Goal: Task Accomplishment & Management: Manage account settings

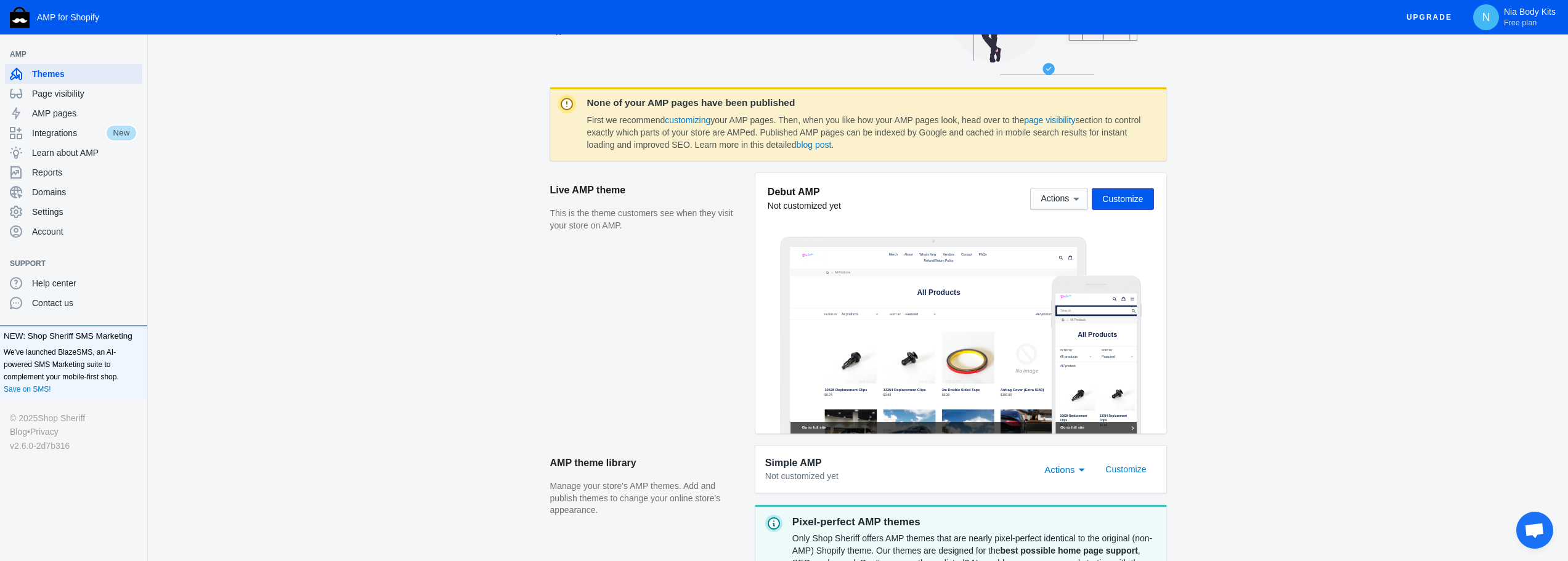
scroll to position [124, 0]
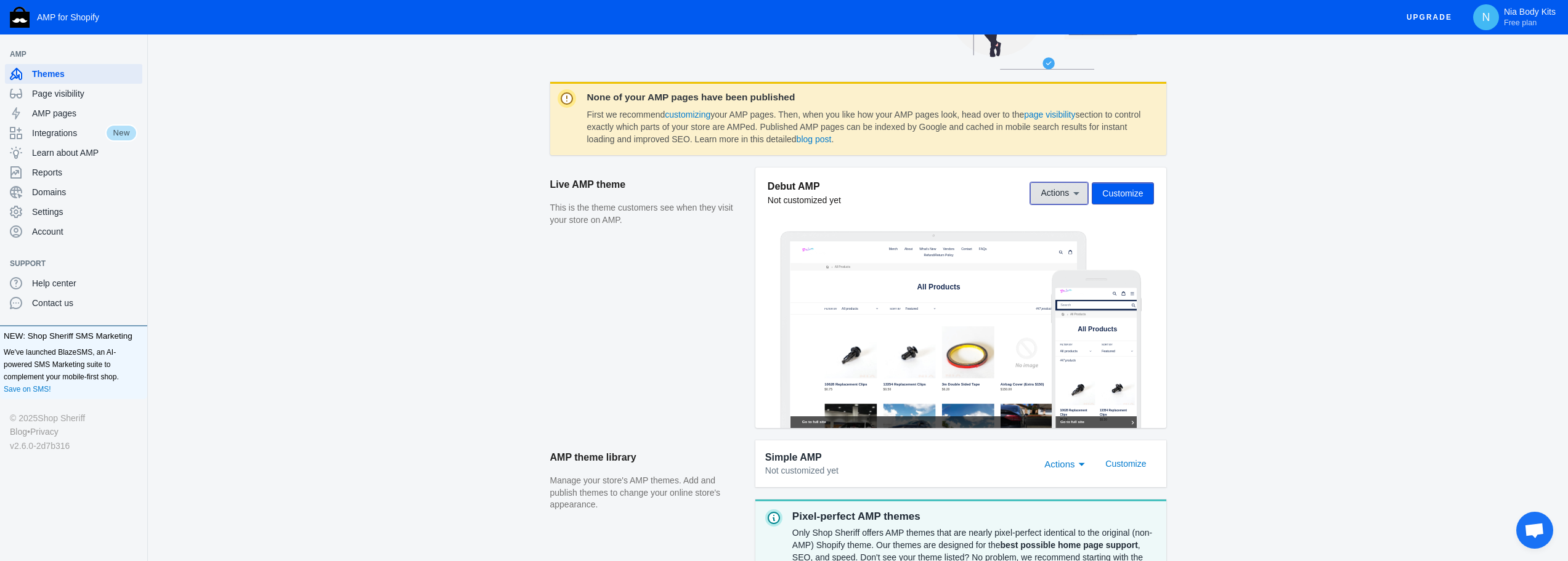
click at [1047, 189] on span "Actions" at bounding box center [1055, 193] width 28 height 10
click at [1183, 283] on div at bounding box center [784, 280] width 1568 height 561
click at [1070, 196] on icon at bounding box center [1076, 194] width 12 height 12
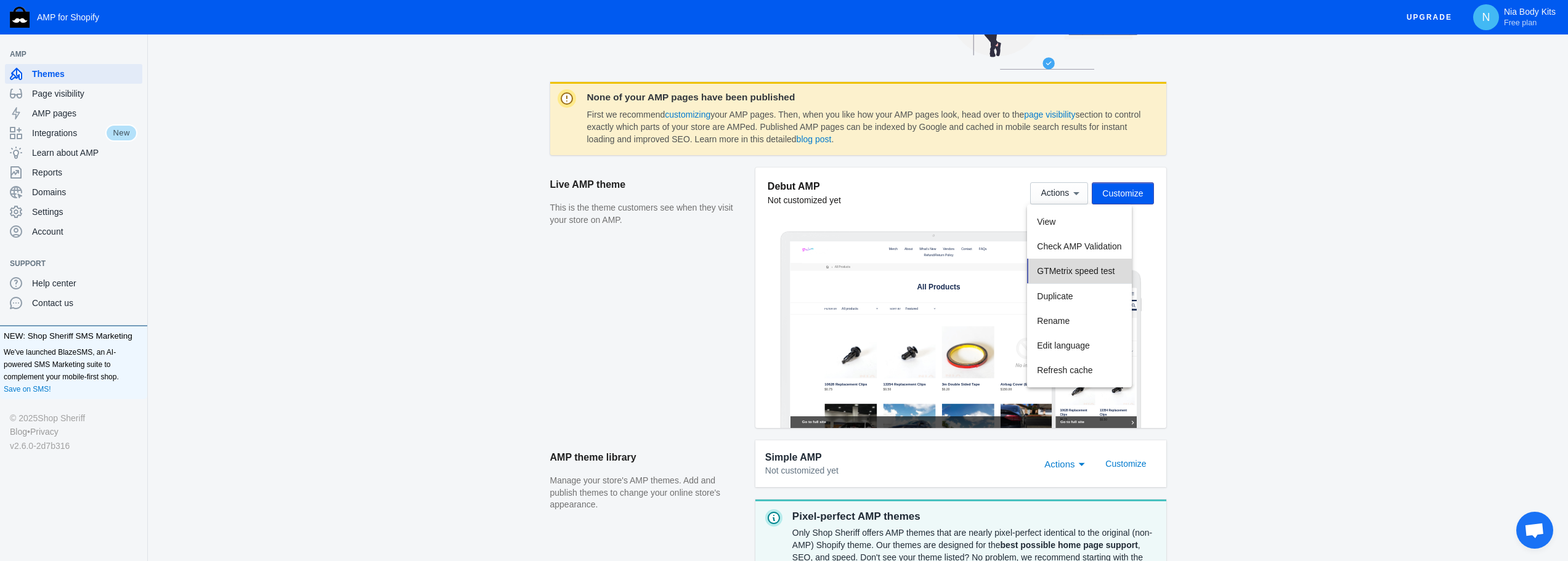
click at [1070, 272] on span "GTMetrix speed test" at bounding box center [1075, 270] width 77 height 10
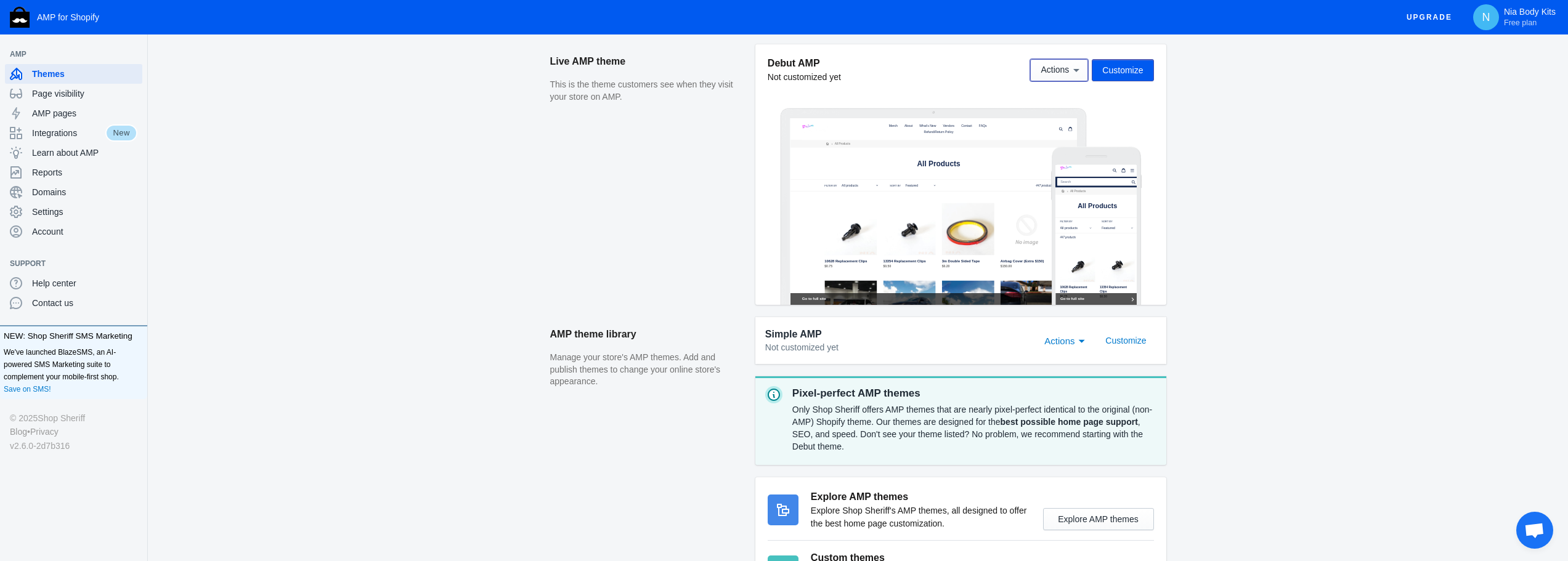
scroll to position [308, 0]
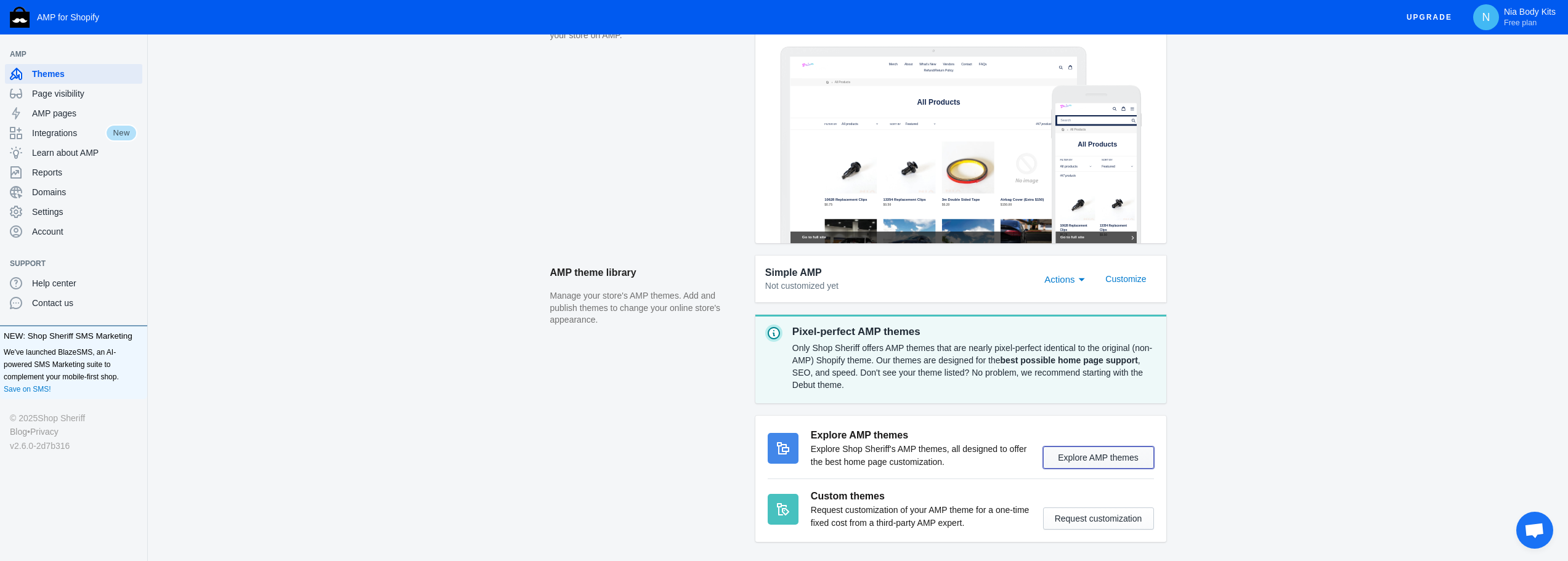
click at [1060, 453] on button "Explore AMP themes" at bounding box center [1098, 457] width 111 height 22
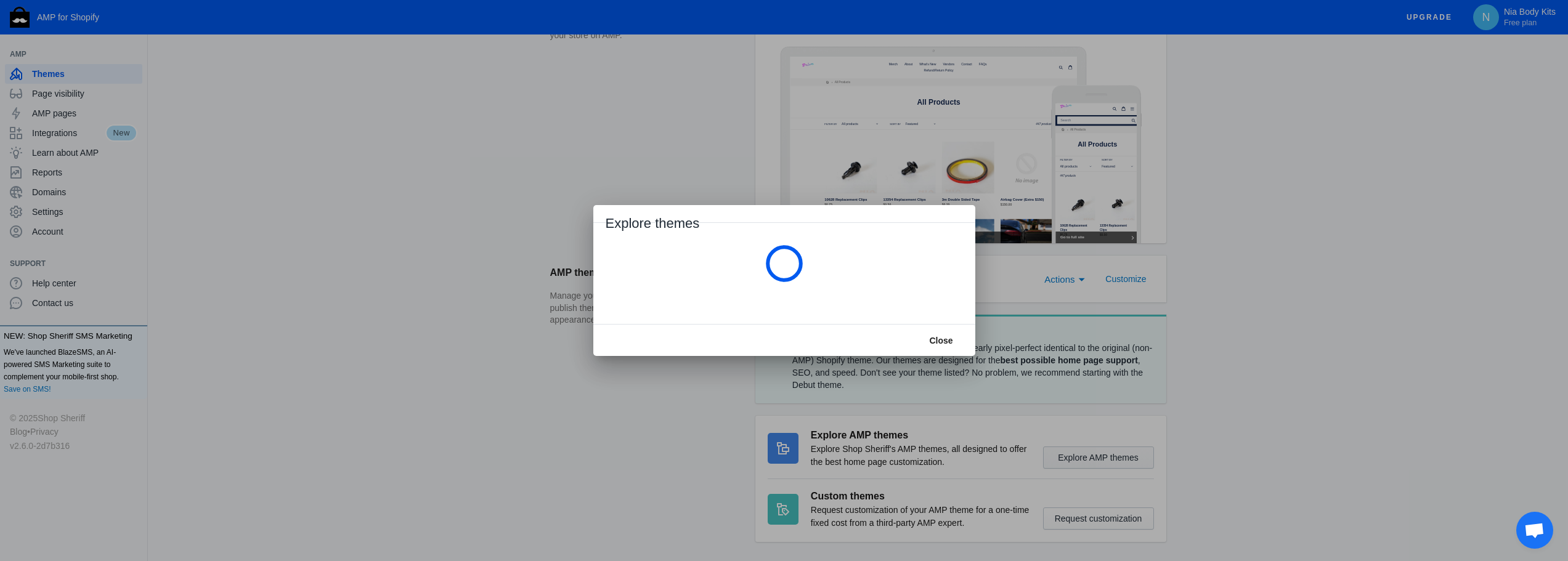
scroll to position [0, 0]
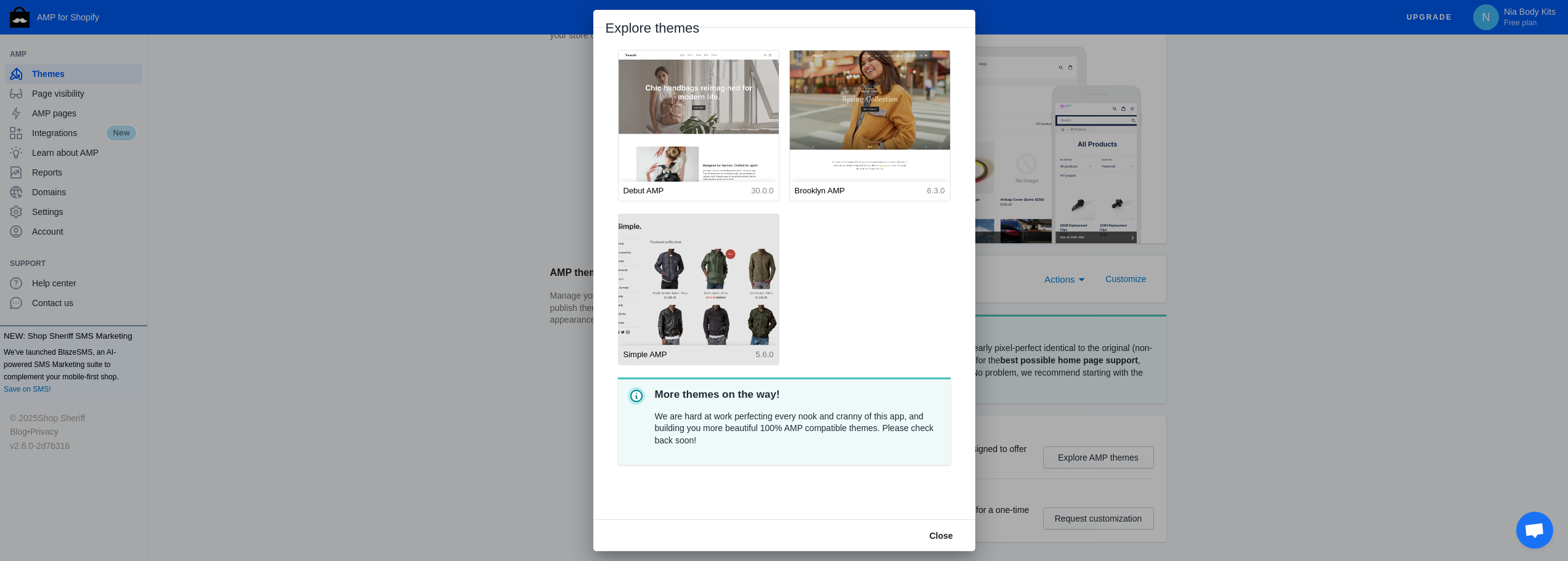
click at [751, 278] on img at bounding box center [699, 313] width 176 height 220
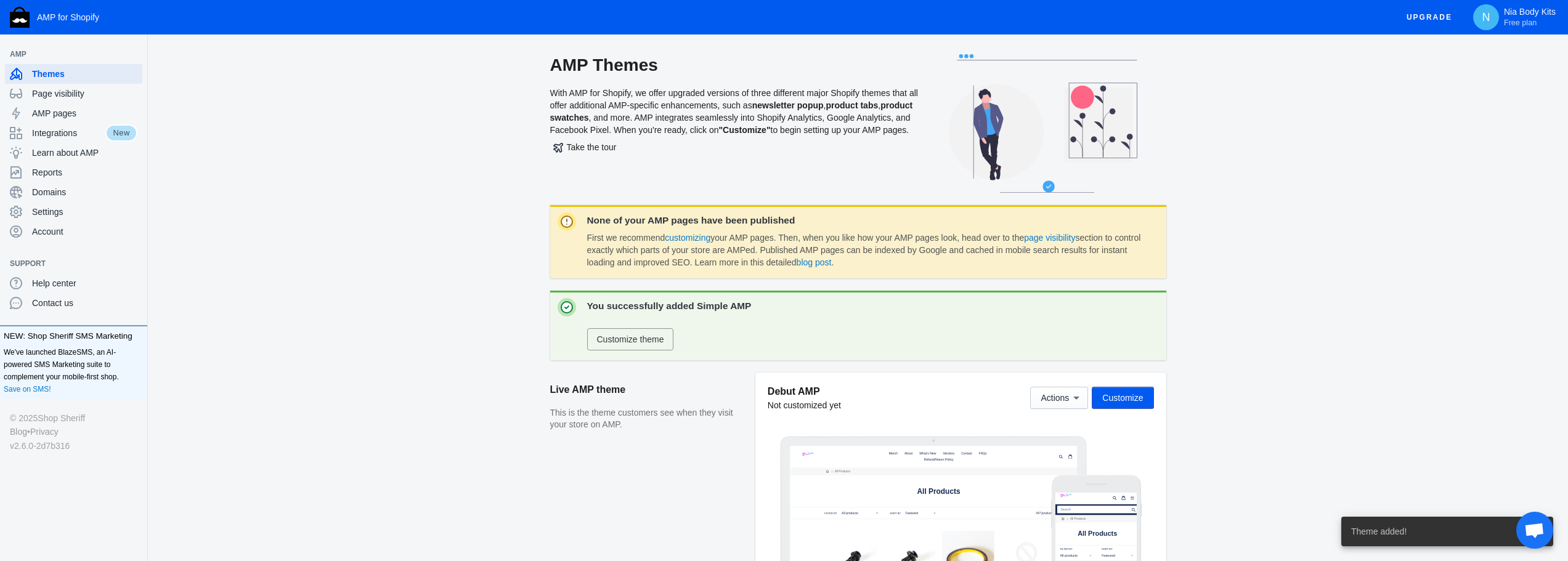
scroll to position [390, 0]
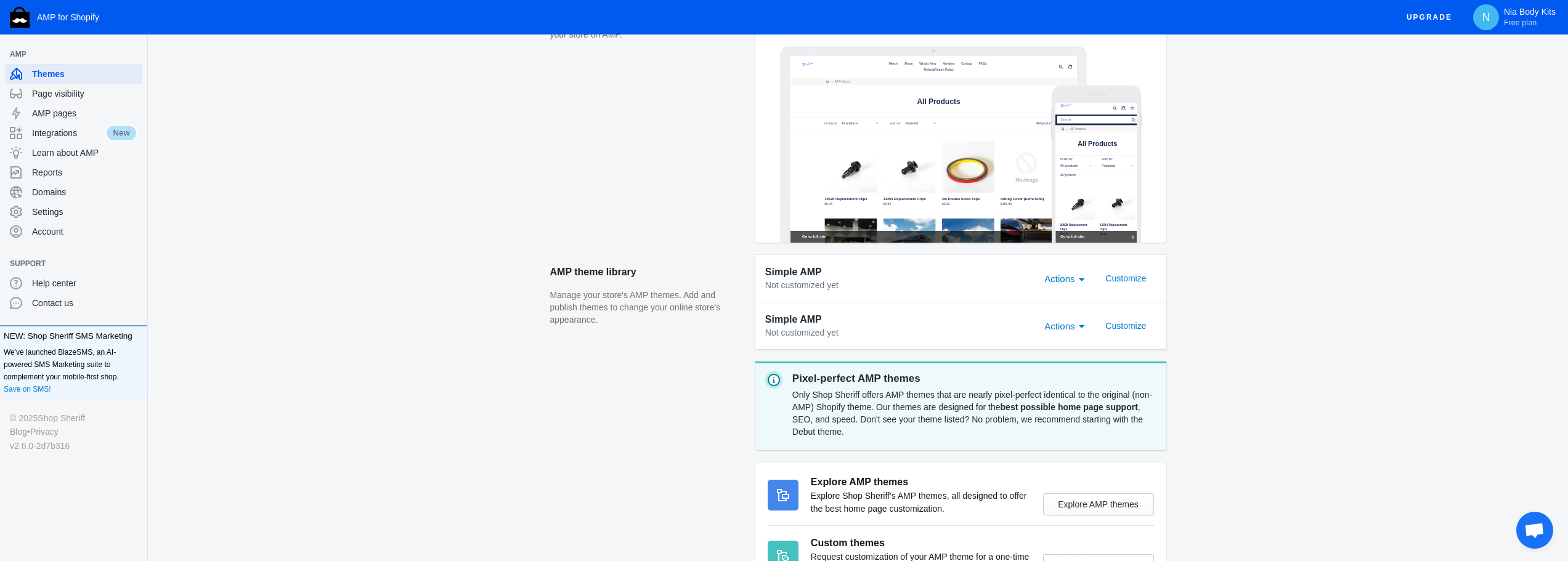
click at [1065, 319] on div "Actions" at bounding box center [1062, 326] width 36 height 15
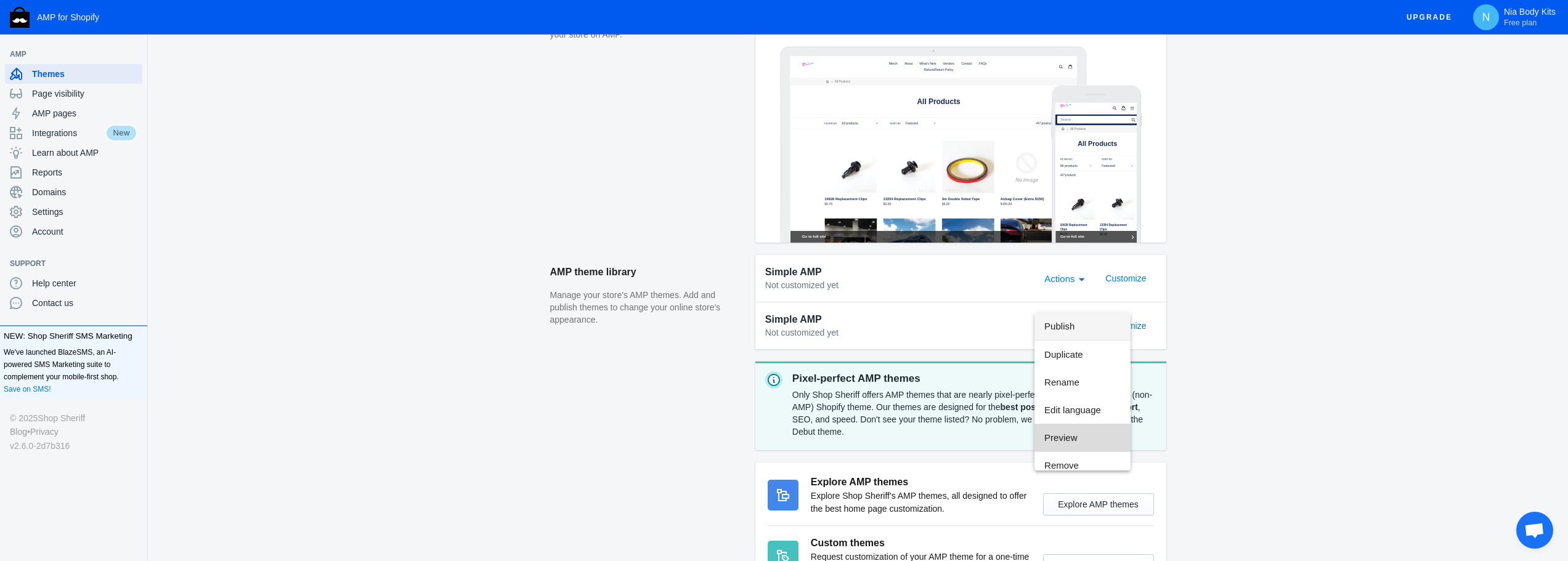
click at [1102, 437] on span "Preview" at bounding box center [1082, 437] width 76 height 28
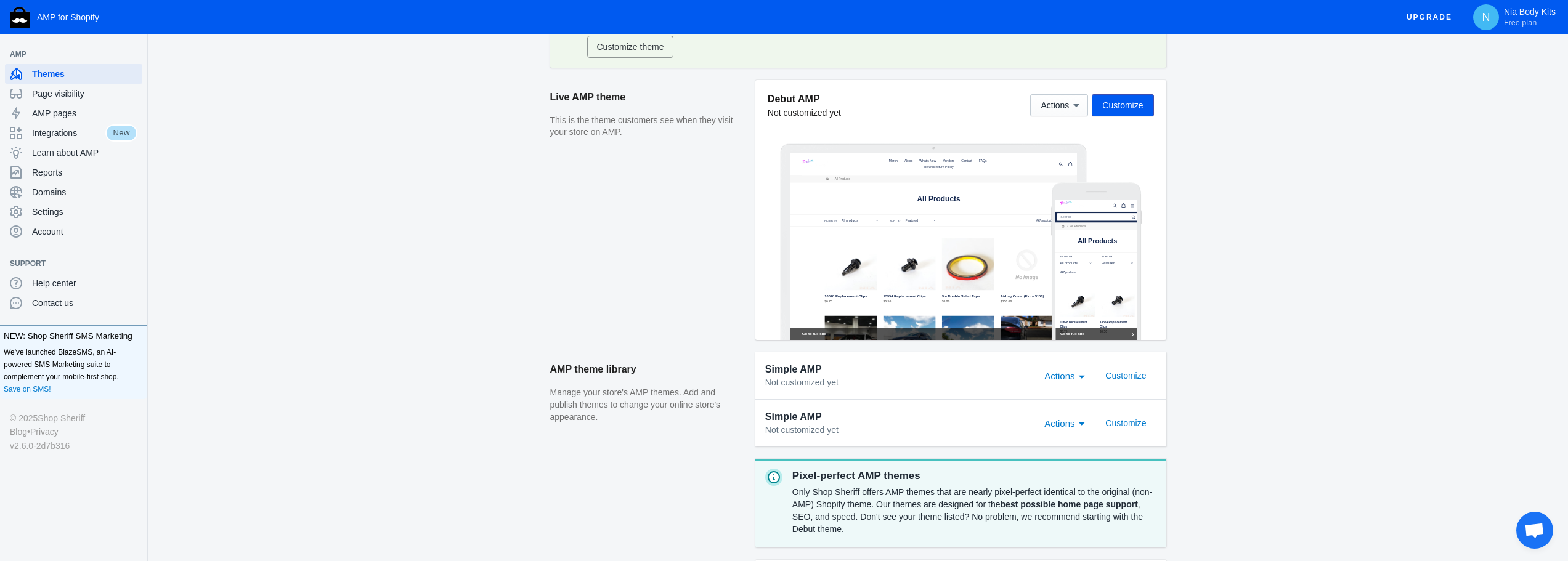
scroll to position [328, 0]
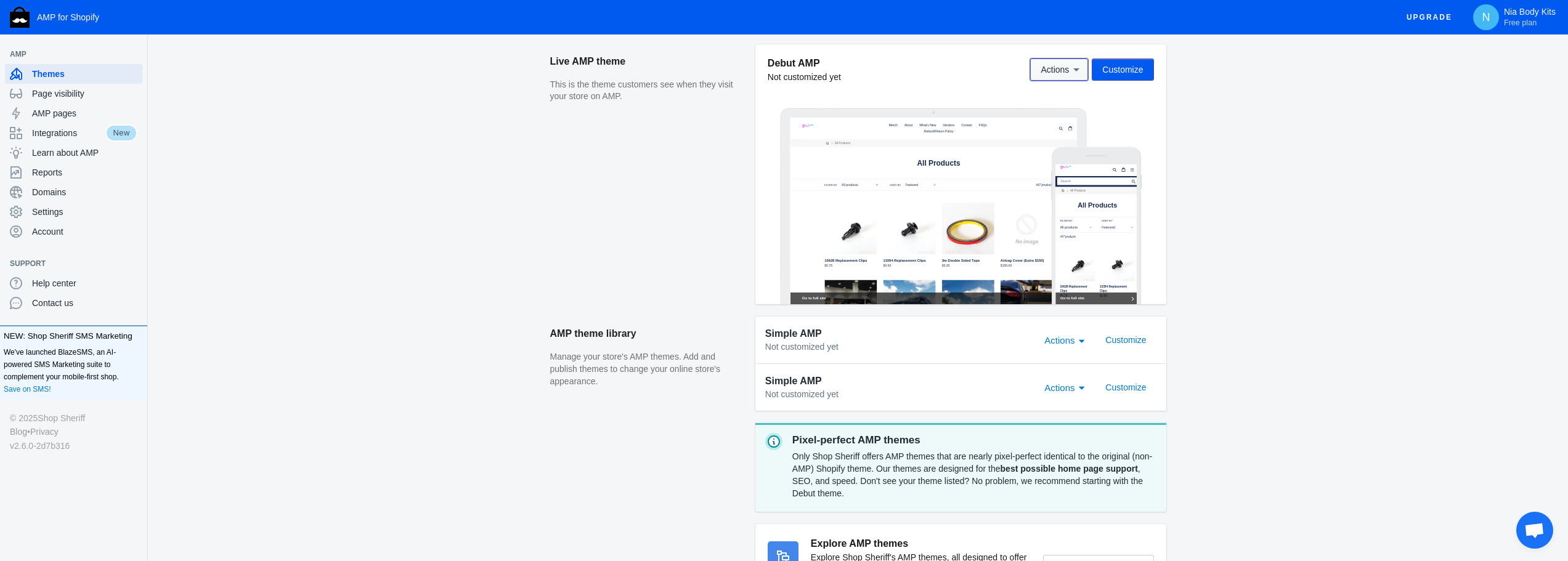
click at [1069, 72] on span "Actions" at bounding box center [1055, 69] width 28 height 10
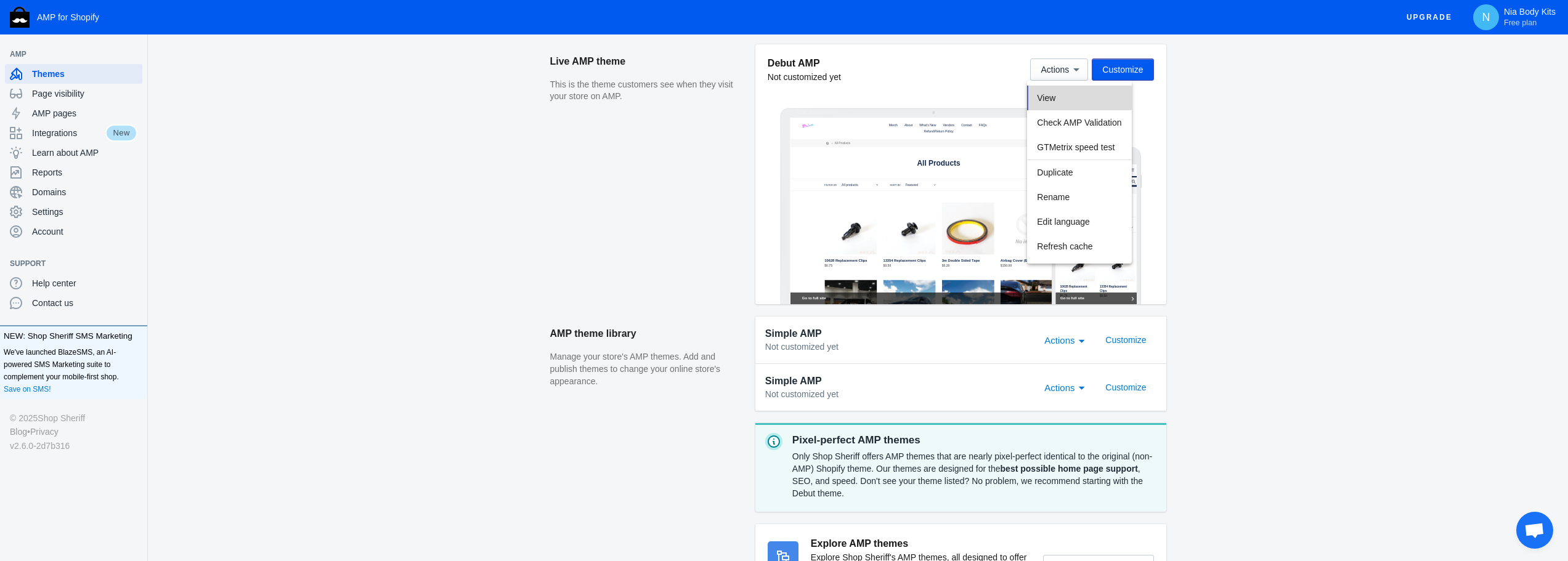
click at [1053, 93] on span "View" at bounding box center [1046, 98] width 19 height 10
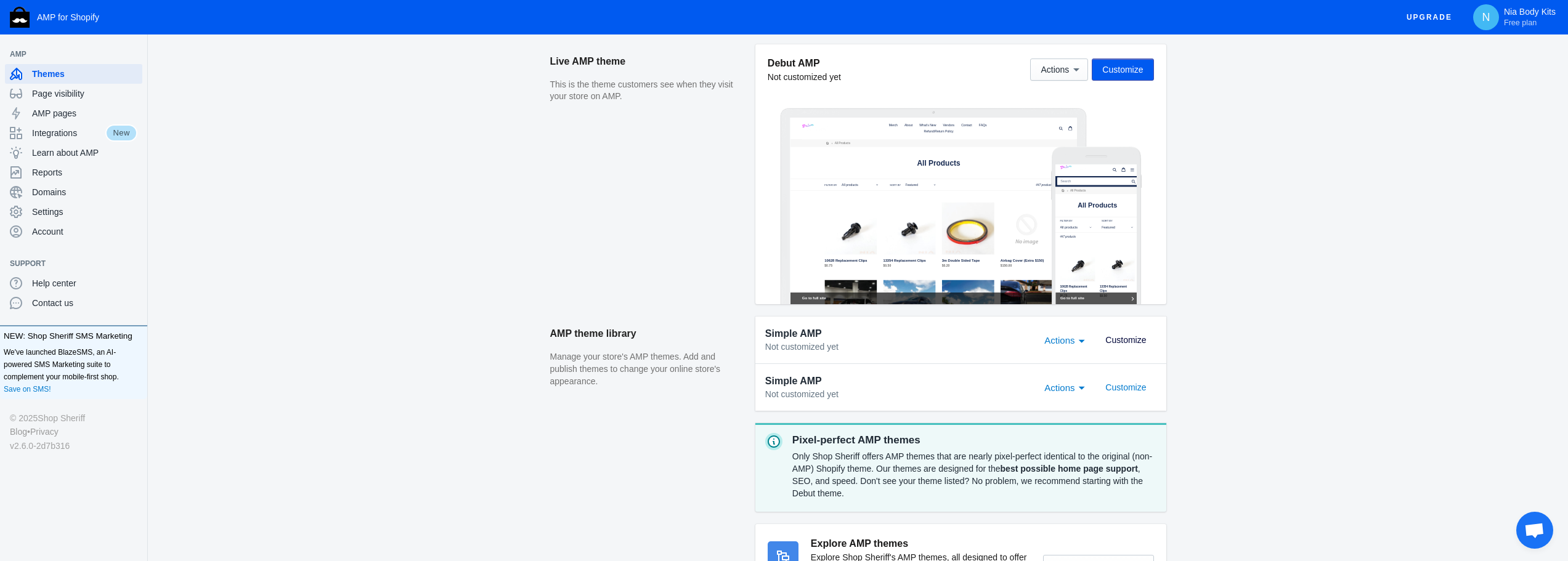
click at [1116, 338] on span "Customize" at bounding box center [1126, 340] width 41 height 10
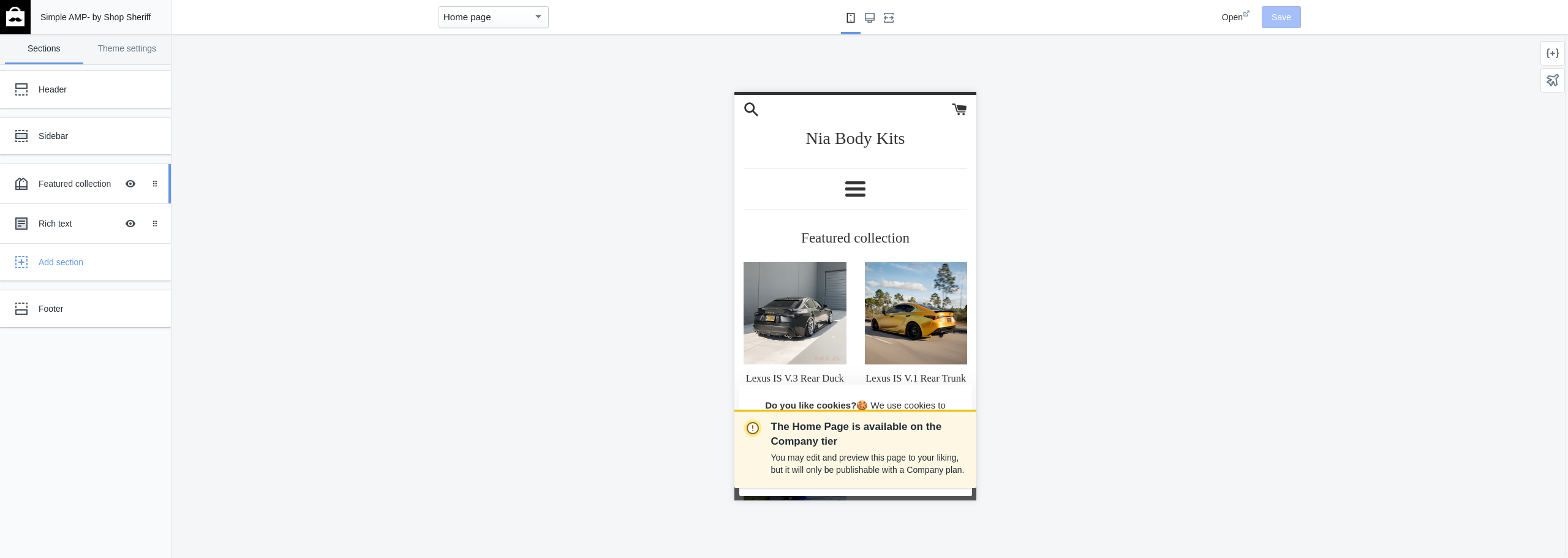
click at [49, 190] on div "Featured collection" at bounding box center [78, 184] width 79 height 12
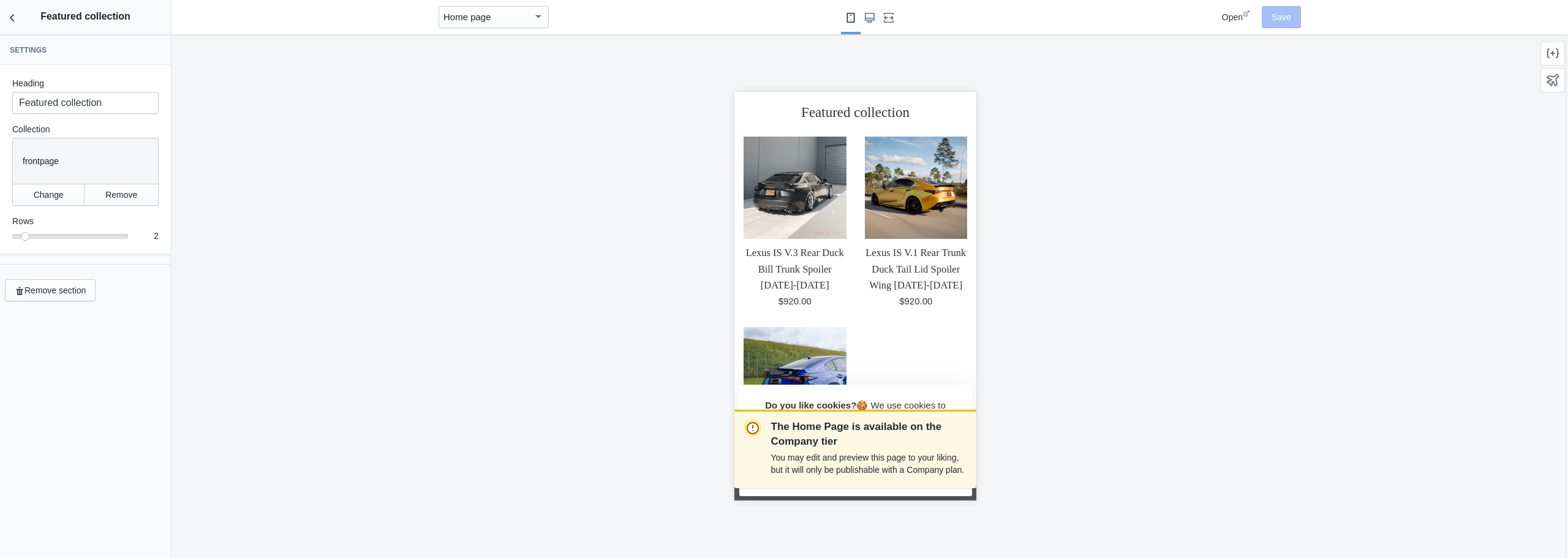
scroll to position [126, 0]
click at [867, 34] on button "Large screen" at bounding box center [870, 17] width 19 height 34
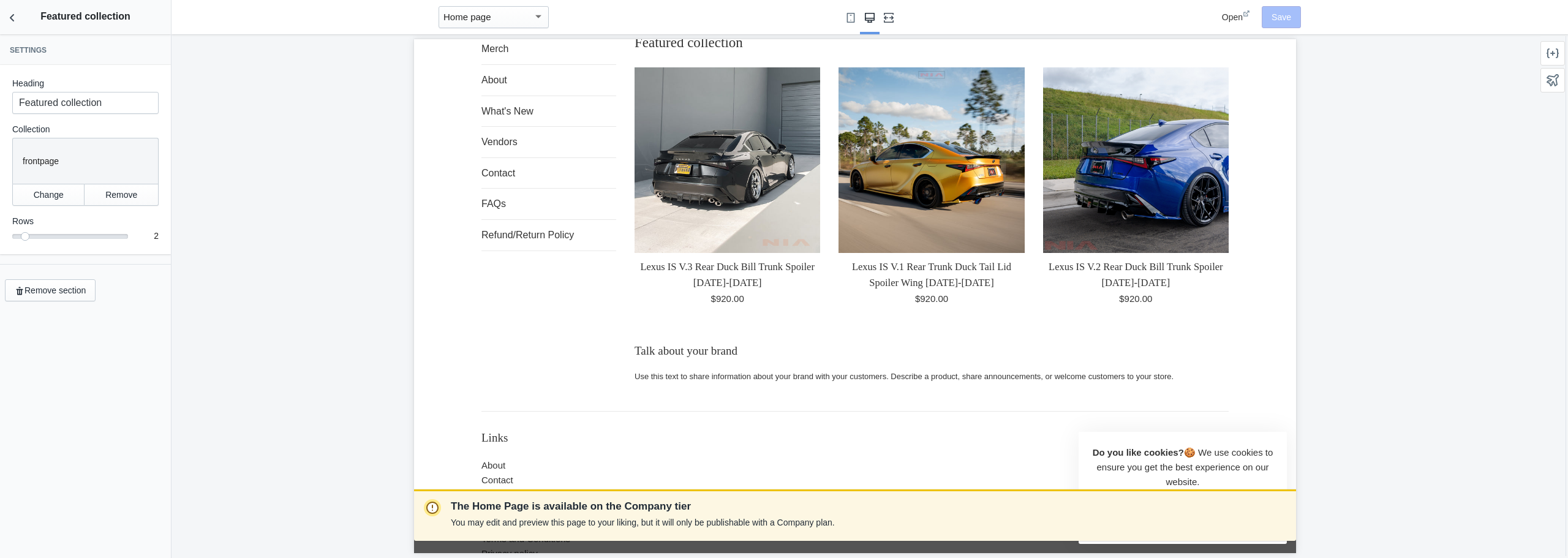
click at [898, 31] on button "Fullscreen" at bounding box center [888, 17] width 19 height 34
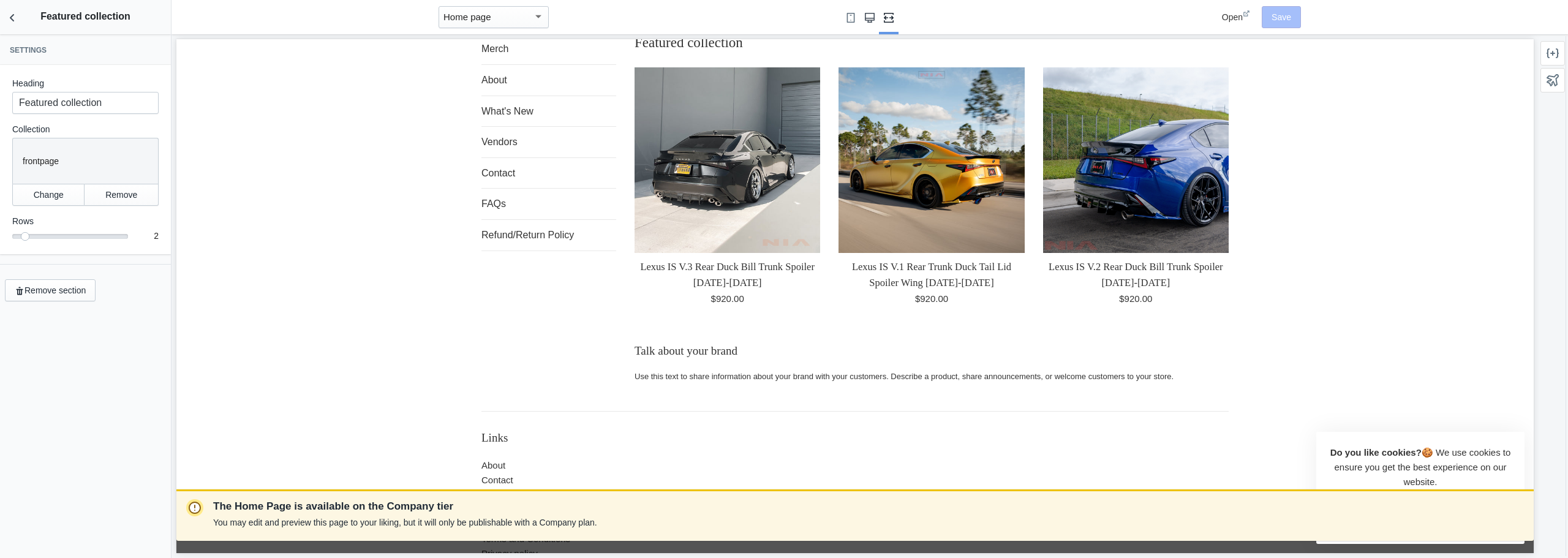
click at [862, 24] on button "Large screen" at bounding box center [870, 17] width 19 height 34
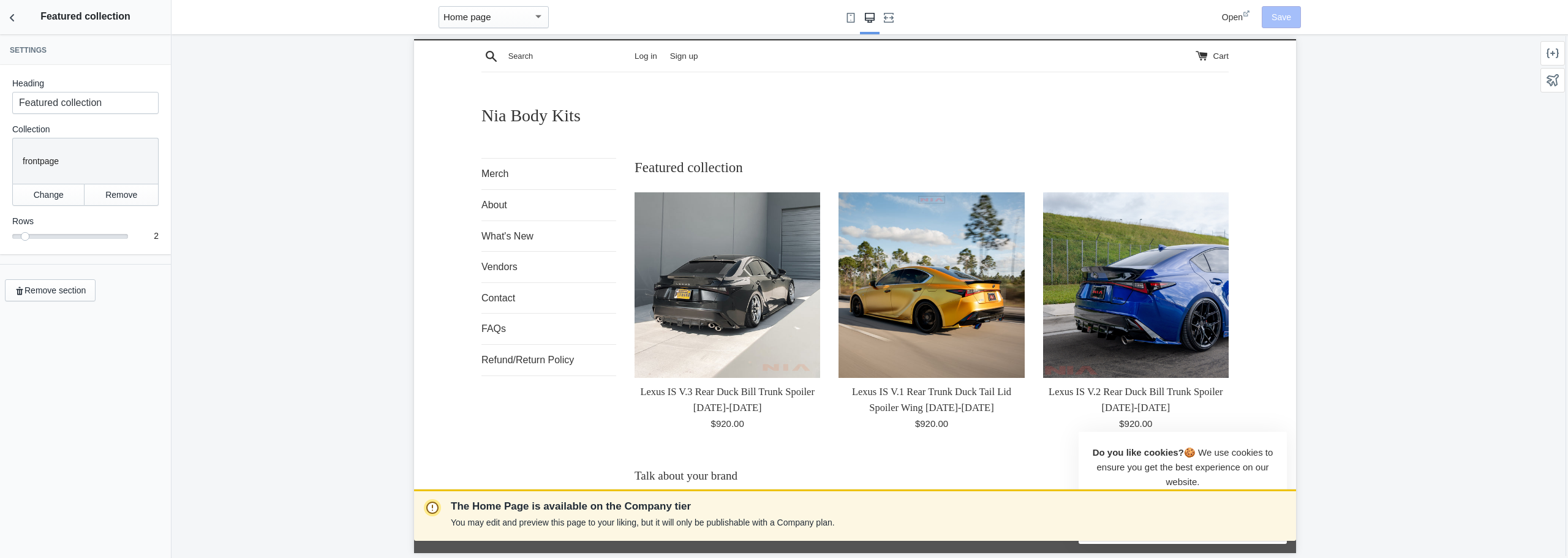
scroll to position [0, 0]
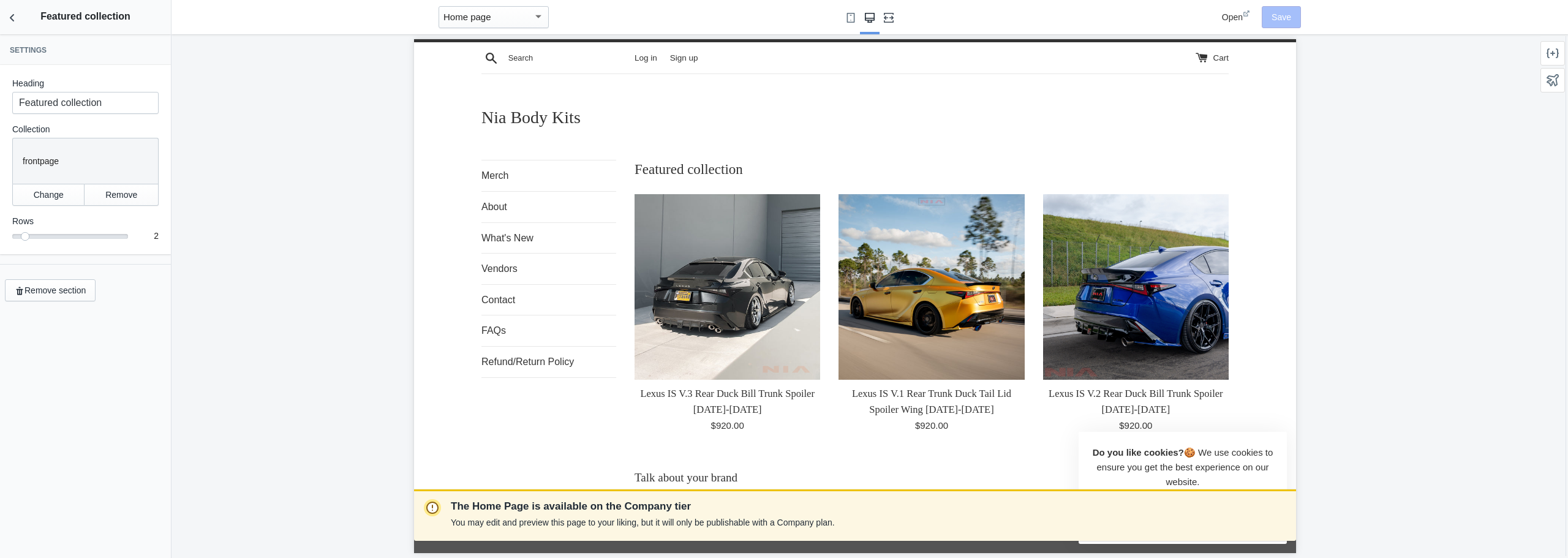
click at [890, 21] on use "Fullscreen" at bounding box center [888, 18] width 10 height 10
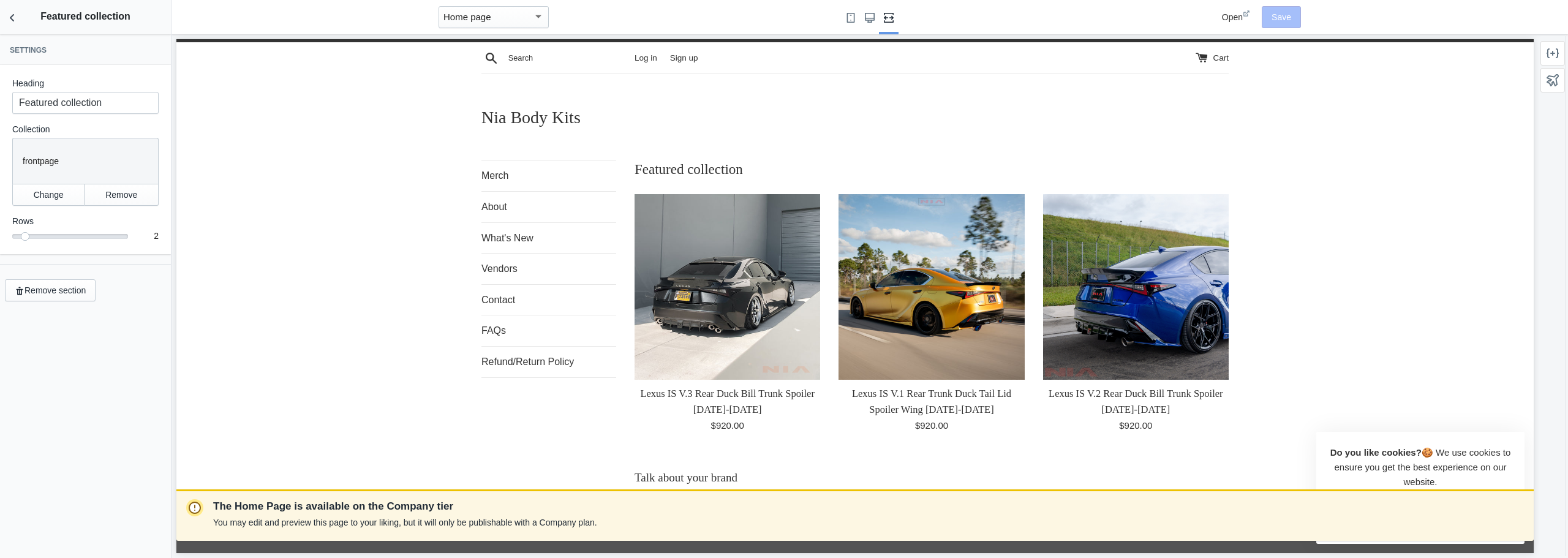
click at [25, 25] on h2 "Featured collection" at bounding box center [85, 16] width 171 height 33
click at [20, 31] on button "Back to sections" at bounding box center [12, 17] width 25 height 34
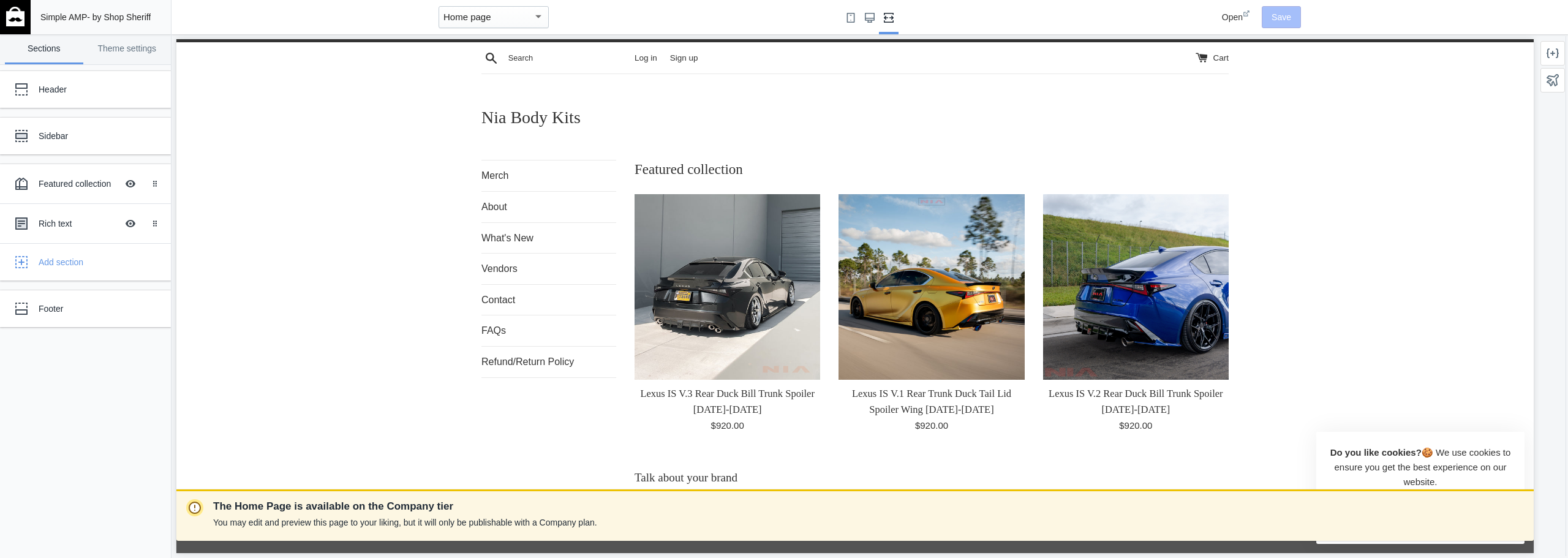
click at [20, 31] on link at bounding box center [15, 17] width 31 height 34
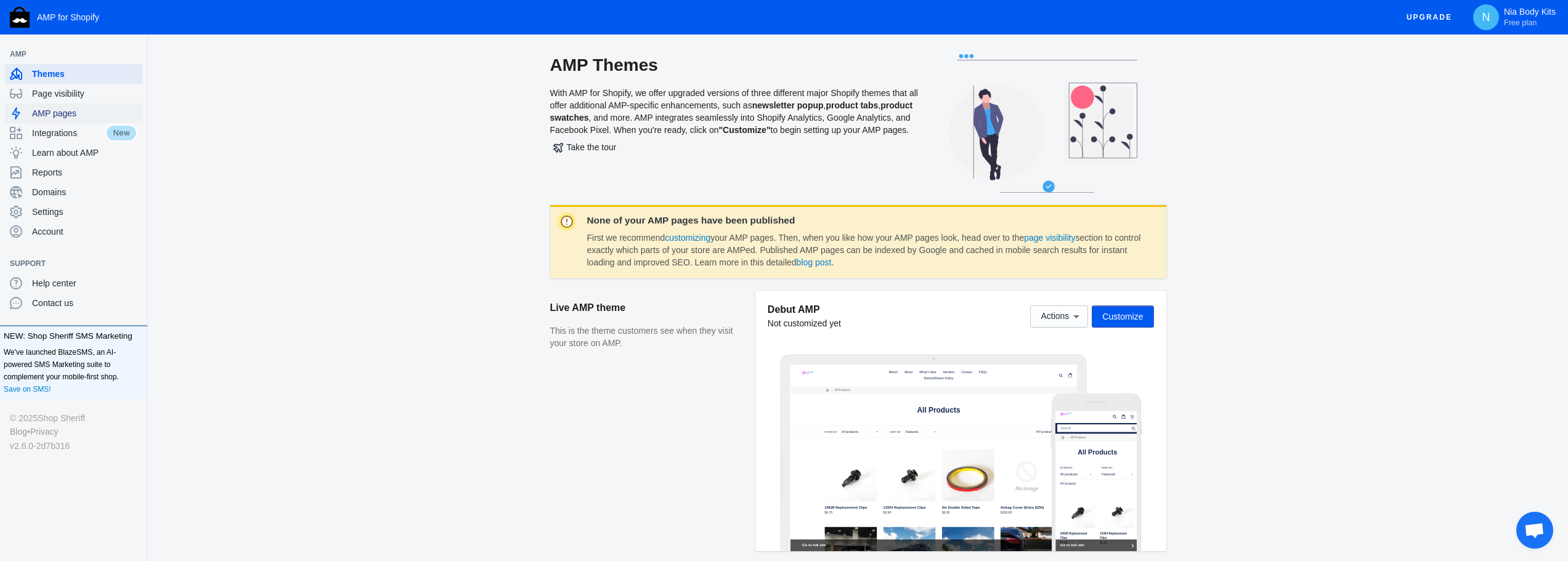
click at [59, 111] on span "AMP pages" at bounding box center [84, 114] width 105 height 12
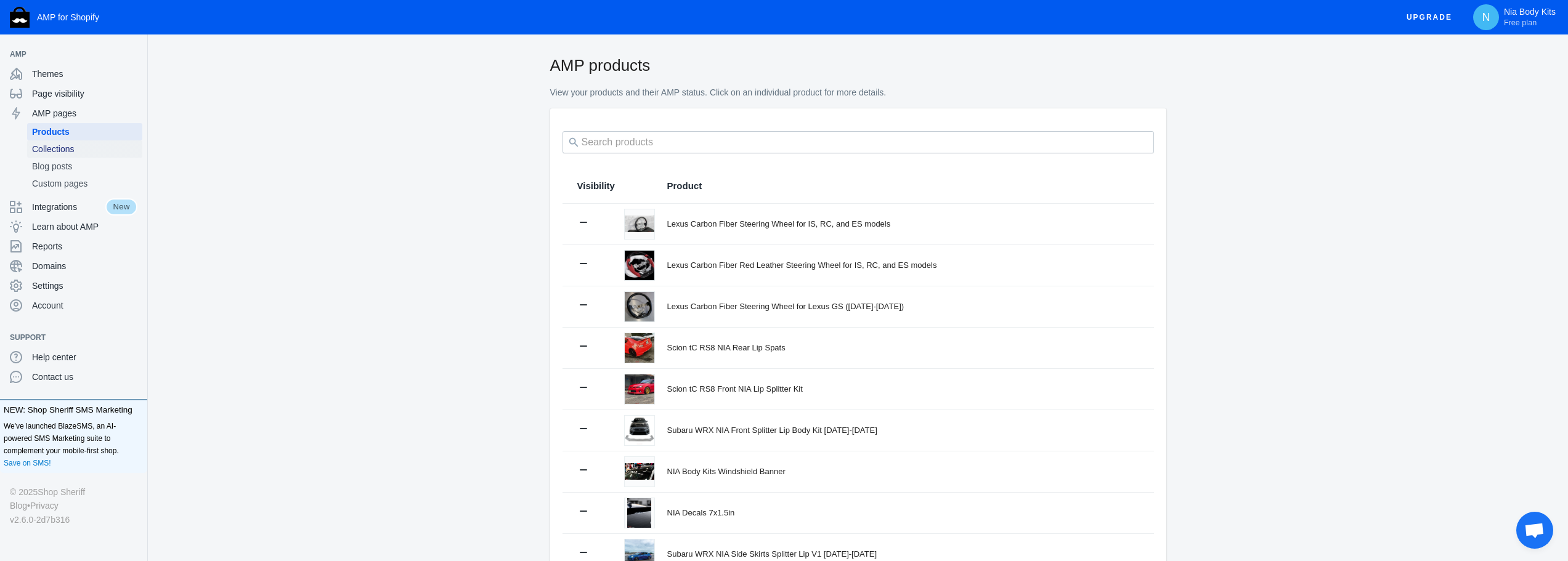
click at [76, 151] on span "Collections" at bounding box center [84, 149] width 105 height 12
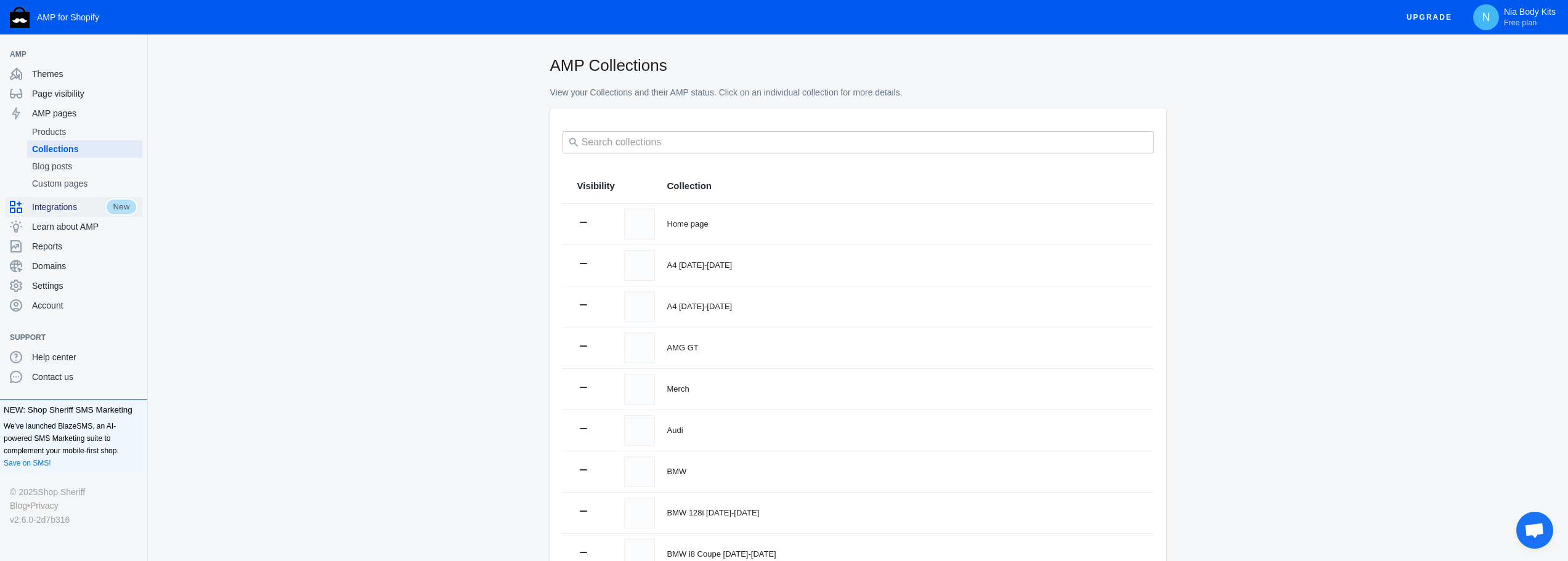
click at [67, 205] on span "Integrations" at bounding box center [68, 207] width 73 height 12
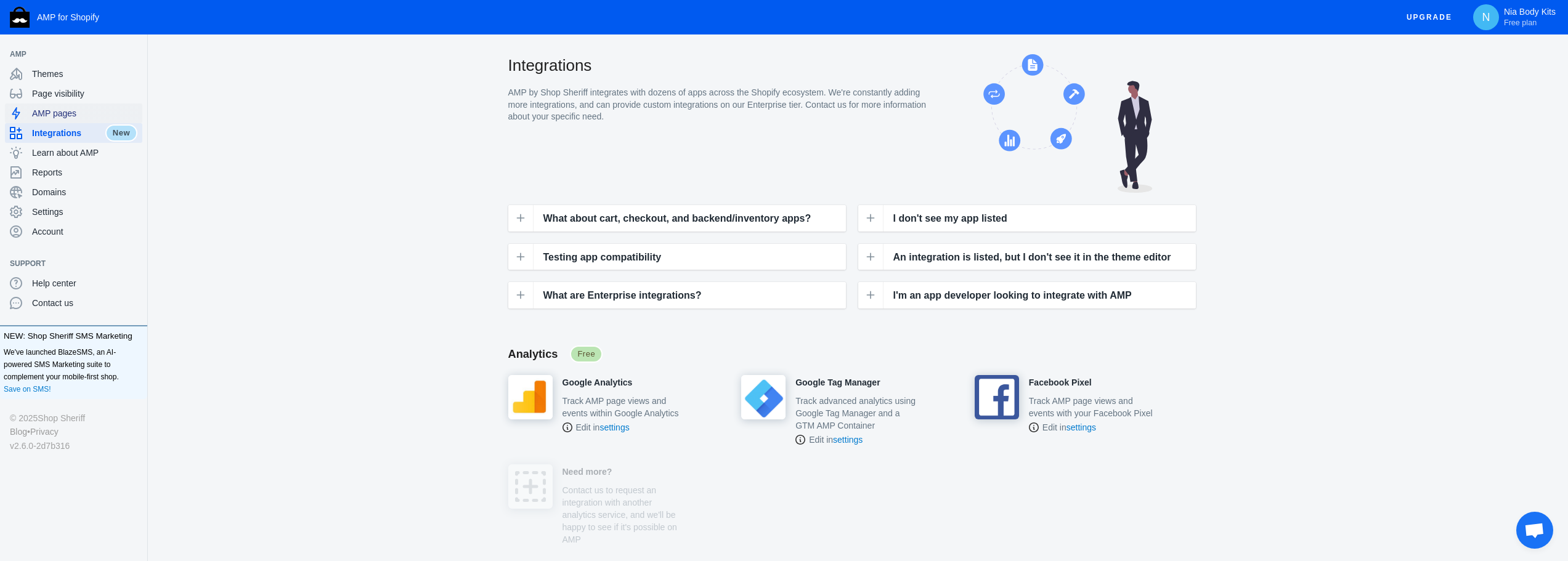
click at [38, 109] on span "AMP pages" at bounding box center [84, 114] width 105 height 12
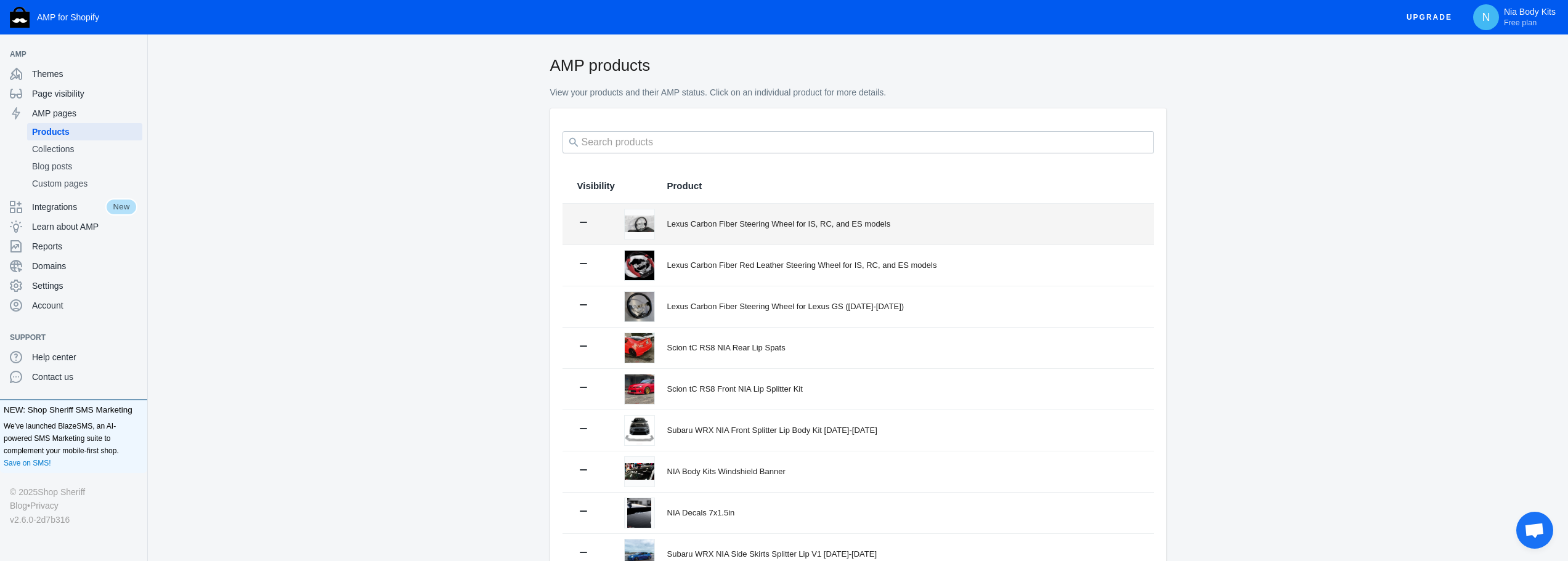
click at [750, 225] on div "Lexus Carbon Fiber Steering Wheel for IS, RC, and ES models" at bounding box center [903, 224] width 472 height 12
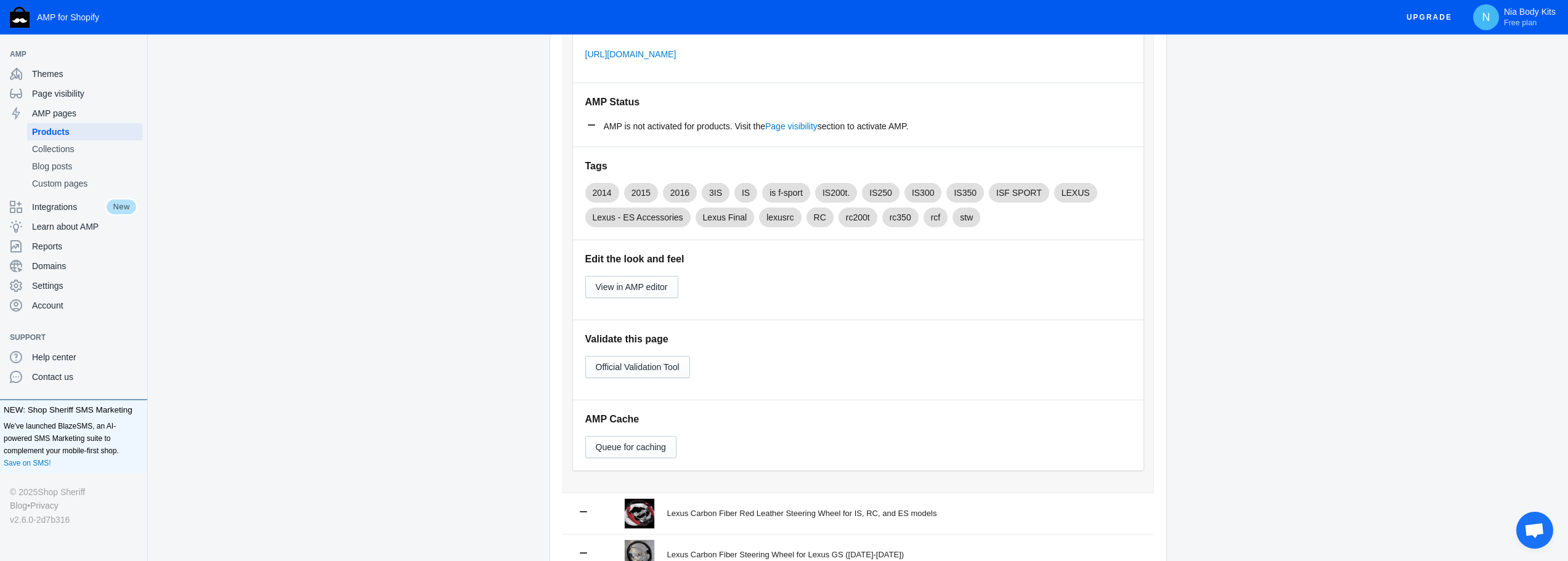
scroll to position [308, 0]
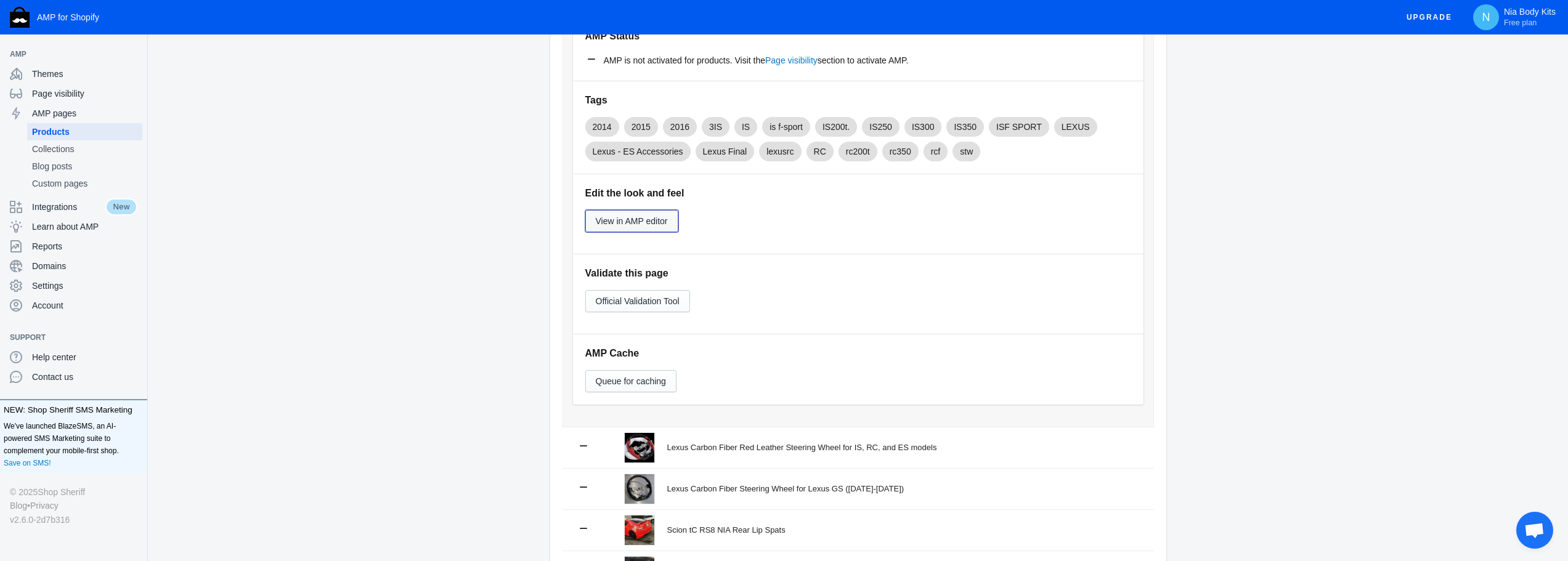
click at [639, 230] on button "View in AMP editor" at bounding box center [631, 220] width 93 height 22
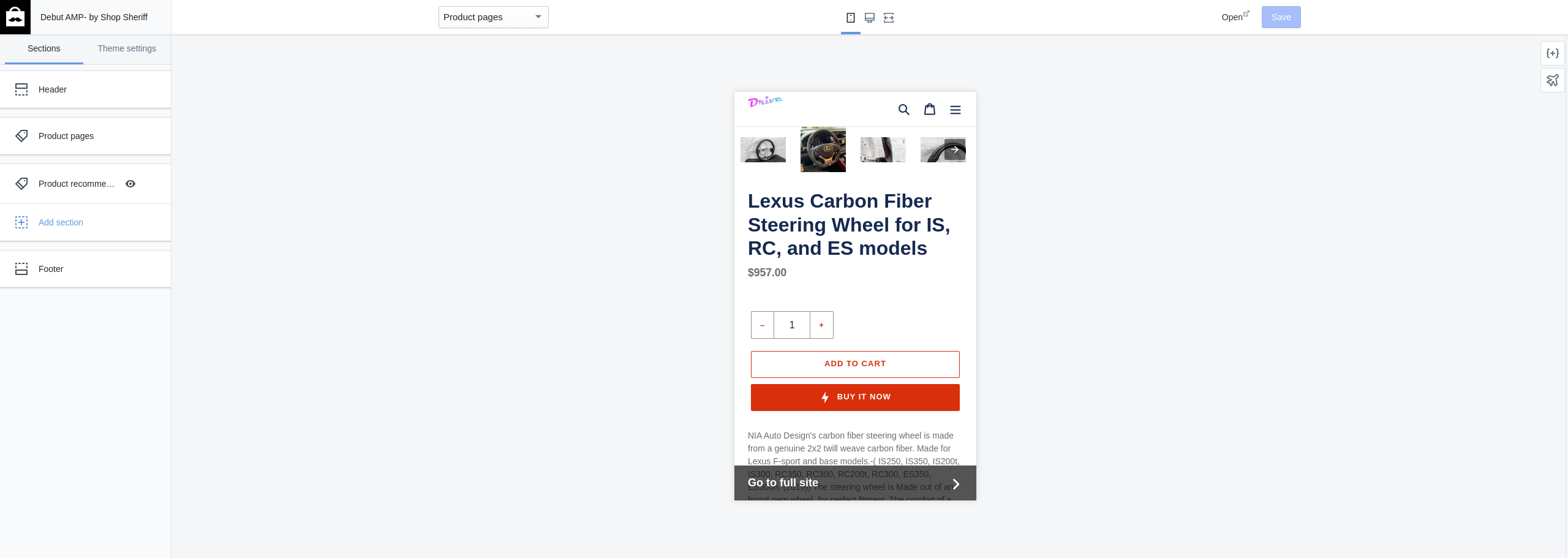
scroll to position [184, 0]
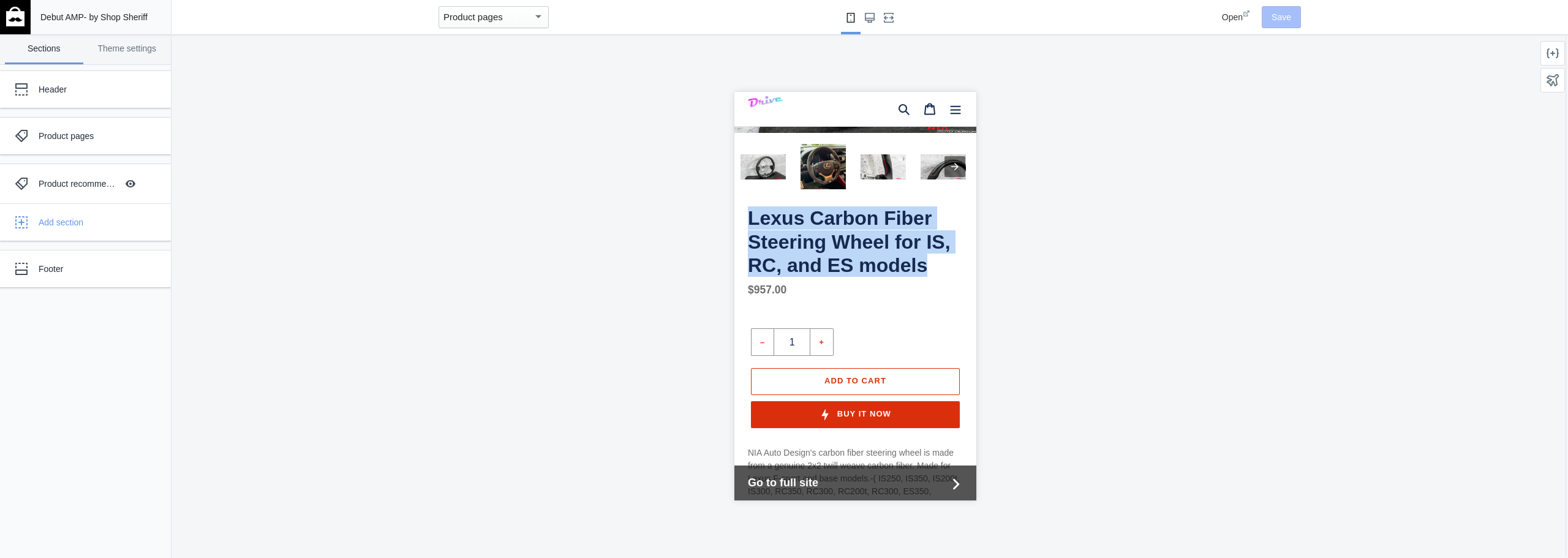
drag, startPoint x: 933, startPoint y: 260, endPoint x: 749, endPoint y: 205, distance: 192.0
click at [749, 206] on h1 "Lexus Carbon Fiber Steering Wheel for IS, RC, and ES models" at bounding box center [854, 241] width 215 height 71
copy h1 "Lexus Carbon Fiber Steering Wheel for IS, RC, and ES models"
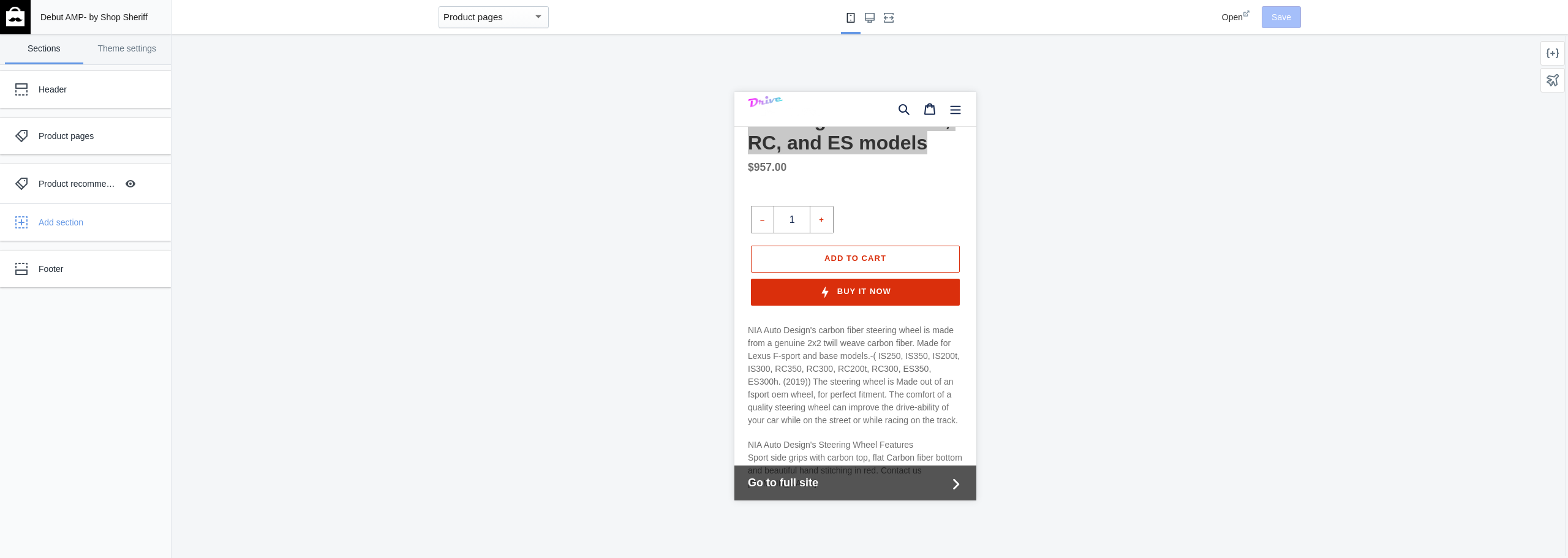
scroll to position [368, 0]
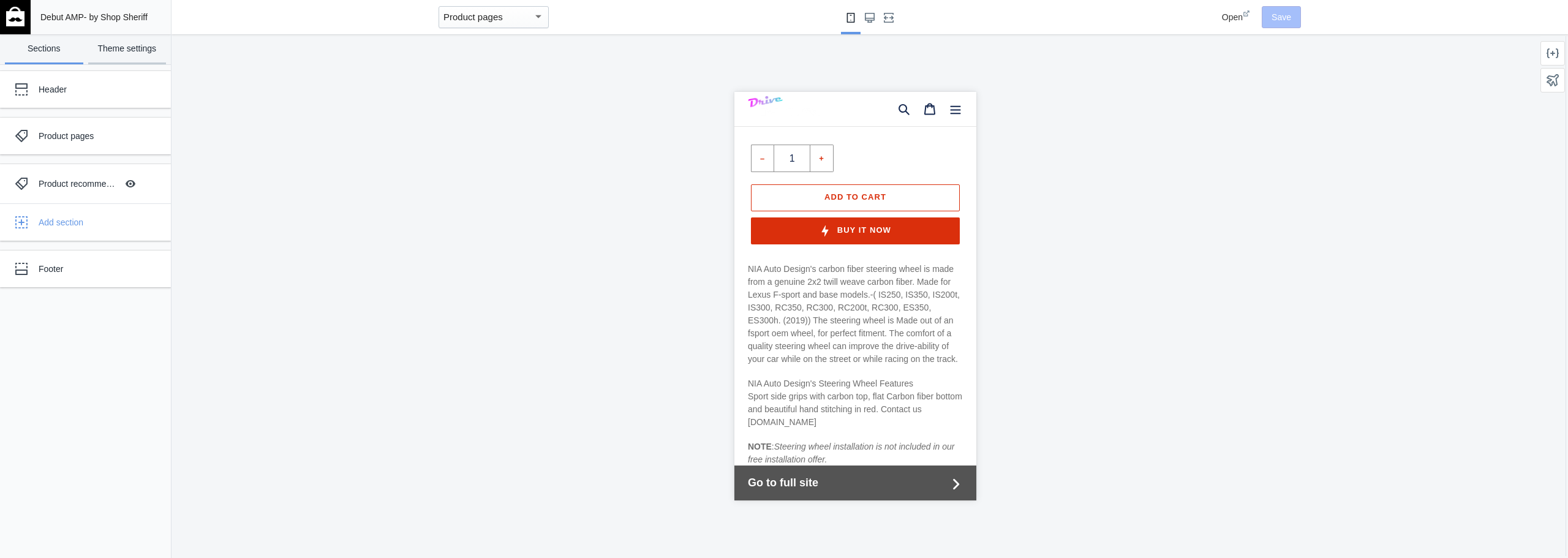
click at [116, 65] on link "Theme settings" at bounding box center [127, 50] width 79 height 30
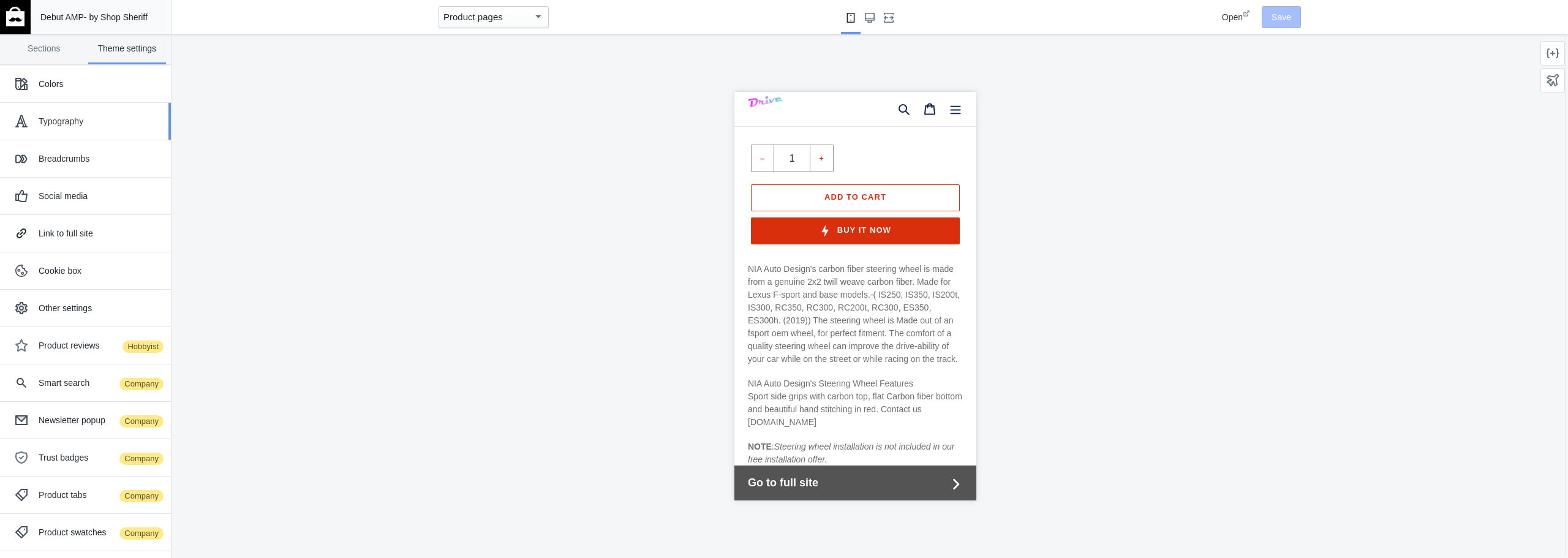
scroll to position [0, 0]
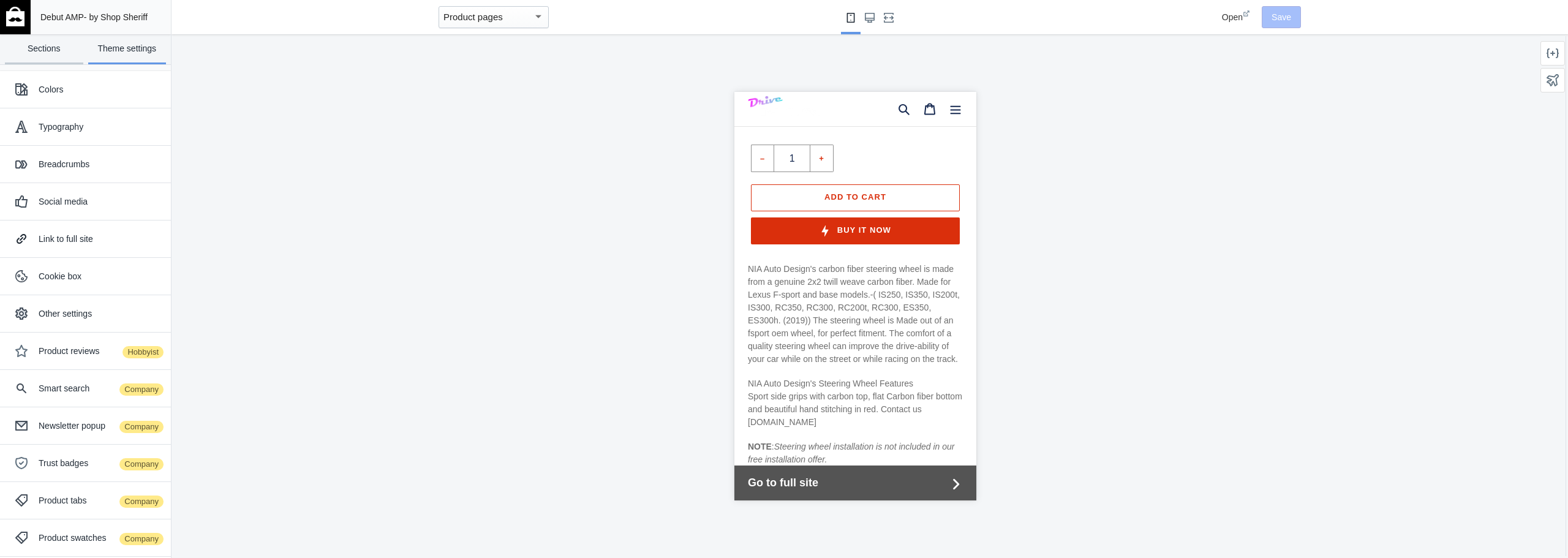
click at [42, 65] on link "Sections" at bounding box center [44, 50] width 79 height 30
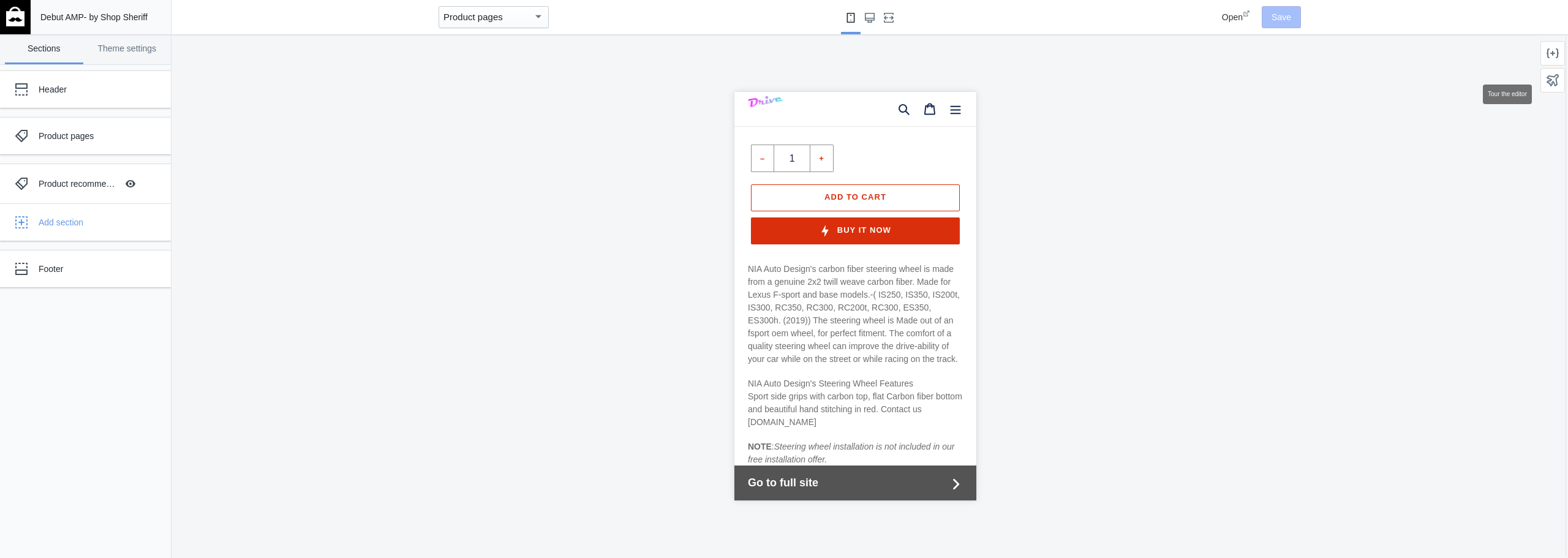
click at [1550, 87] on use at bounding box center [1552, 80] width 12 height 12
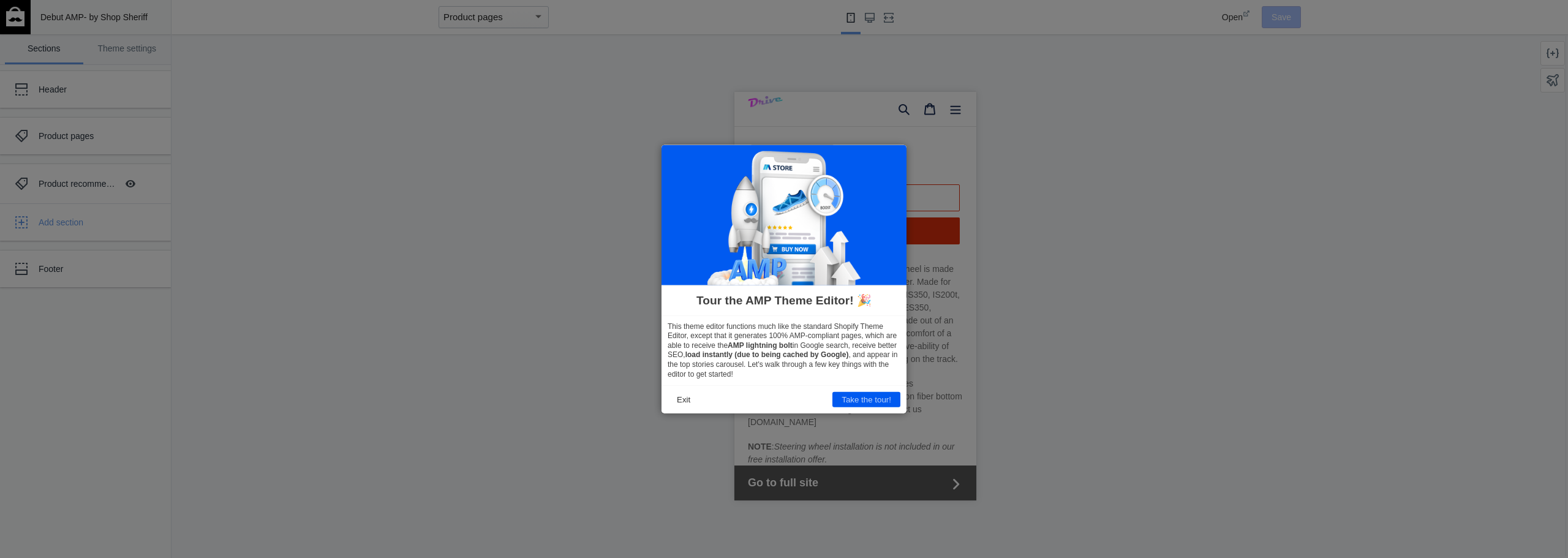
click at [699, 386] on footer "Exit Take the tour!" at bounding box center [783, 400] width 245 height 28
click at [695, 395] on button "Exit" at bounding box center [683, 399] width 32 height 15
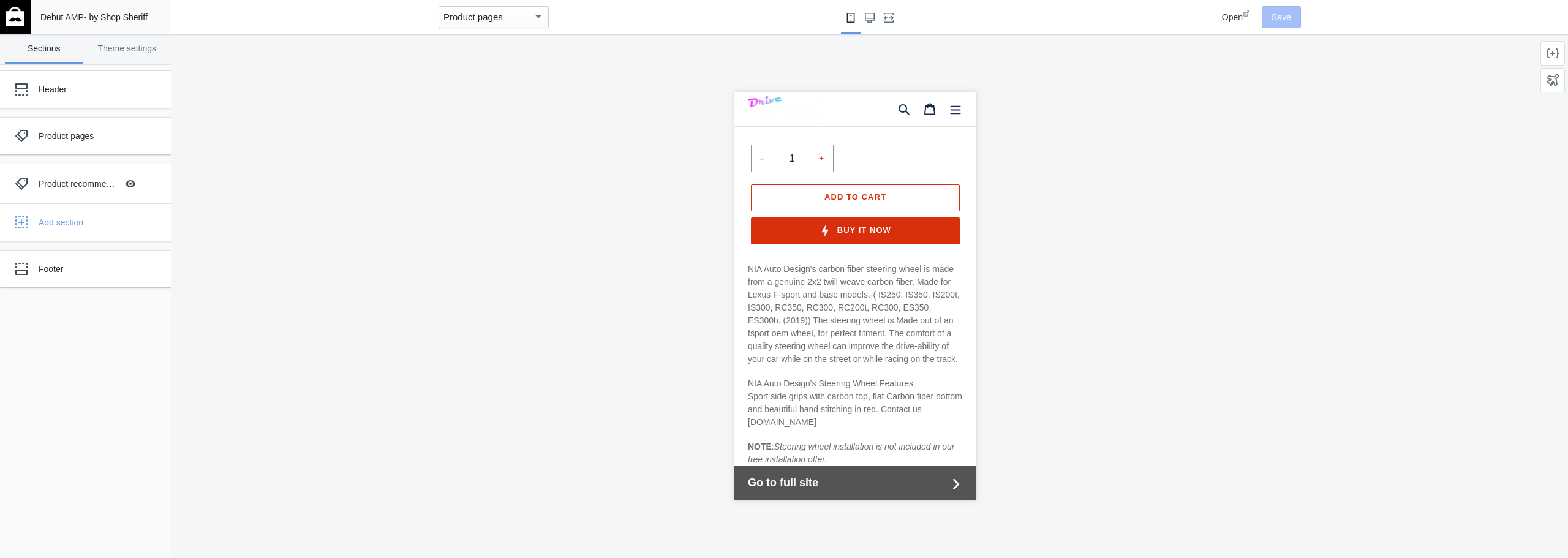
click at [0, 17] on link at bounding box center [15, 17] width 31 height 34
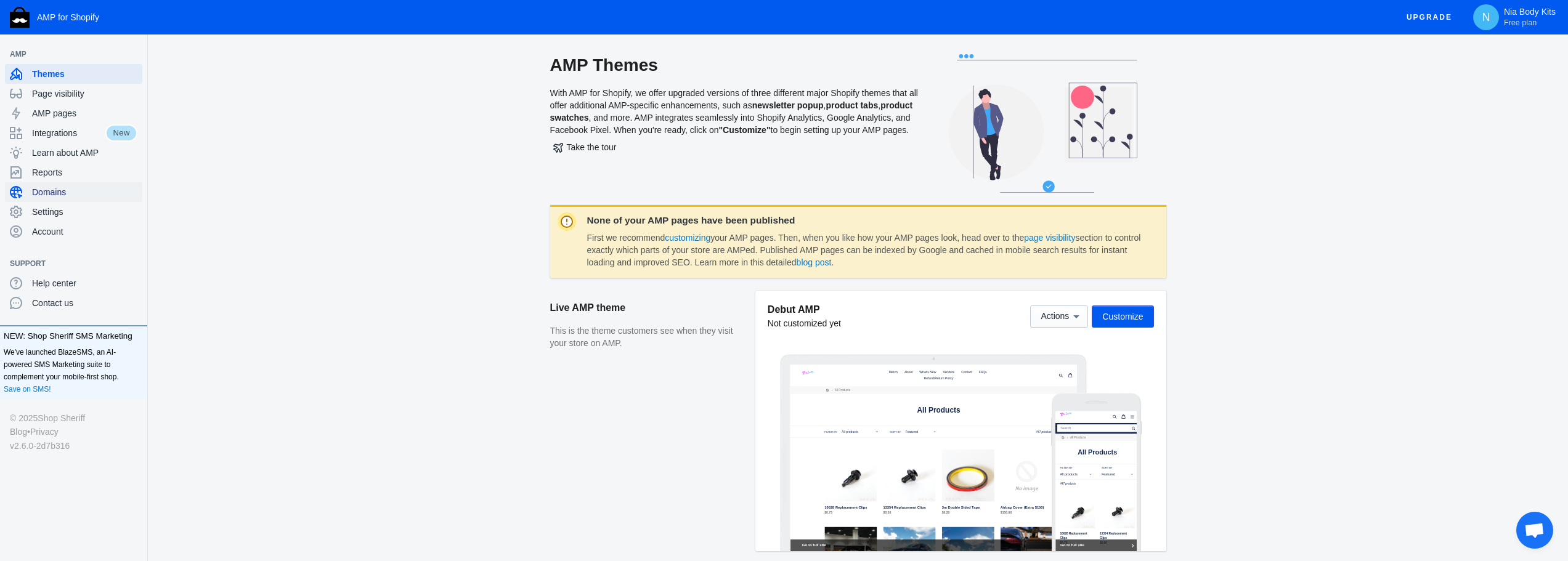
click at [52, 192] on span "Domains" at bounding box center [84, 192] width 105 height 12
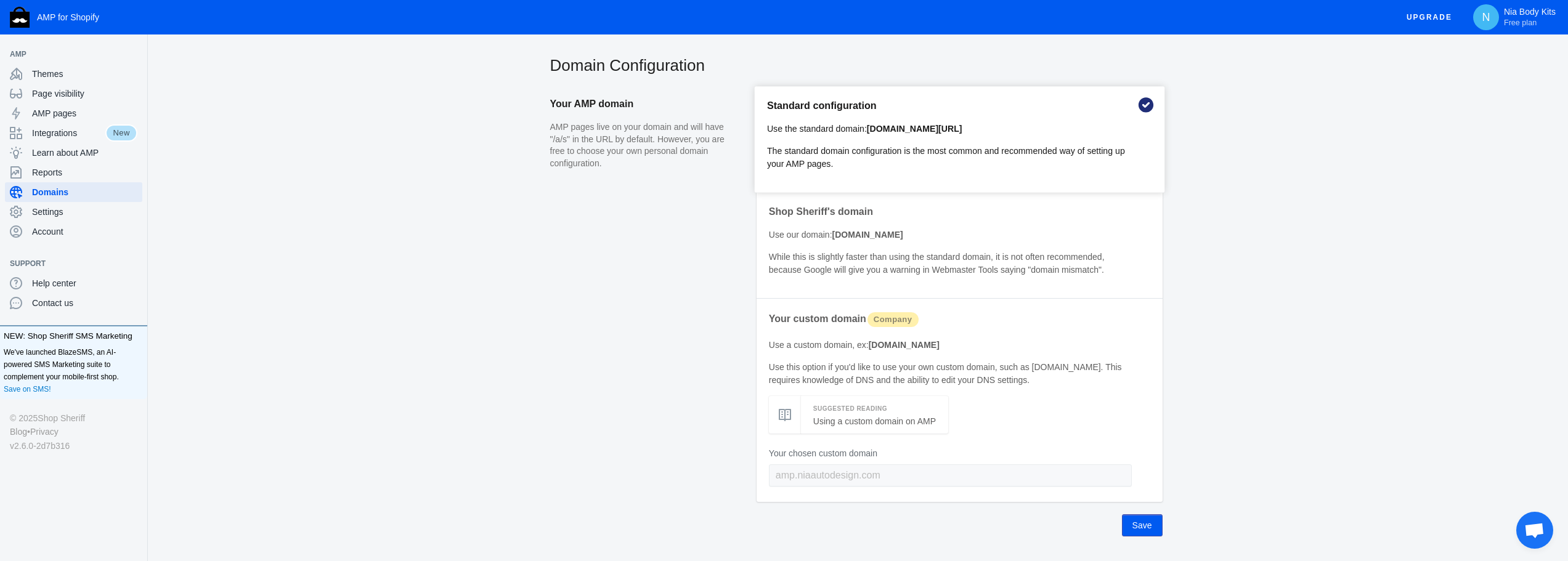
click at [910, 129] on b "[DOMAIN_NAME][URL]" at bounding box center [914, 128] width 95 height 10
drag, startPoint x: 977, startPoint y: 345, endPoint x: 869, endPoint y: 346, distance: 108.0
click at [869, 346] on p "Use a custom domain, ex: [DOMAIN_NAME]" at bounding box center [951, 345] width 363 height 13
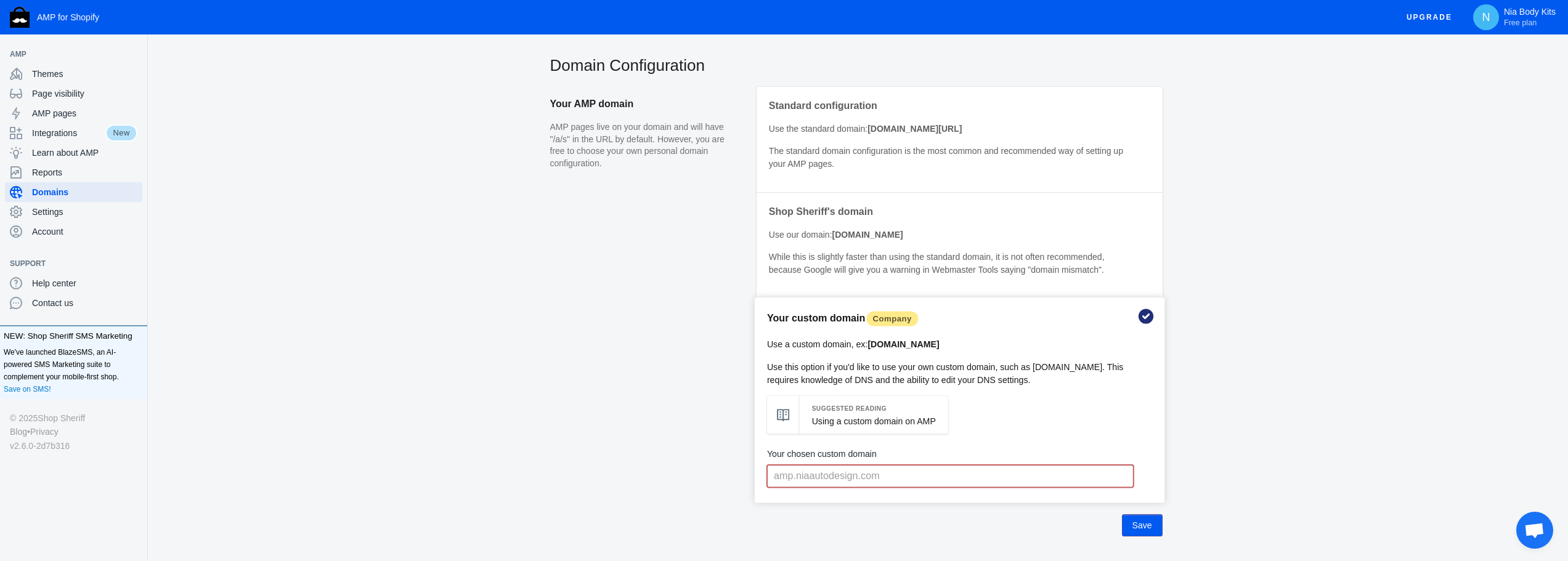
copy b "[DOMAIN_NAME]"
click at [76, 133] on span "Integrations" at bounding box center [68, 133] width 73 height 12
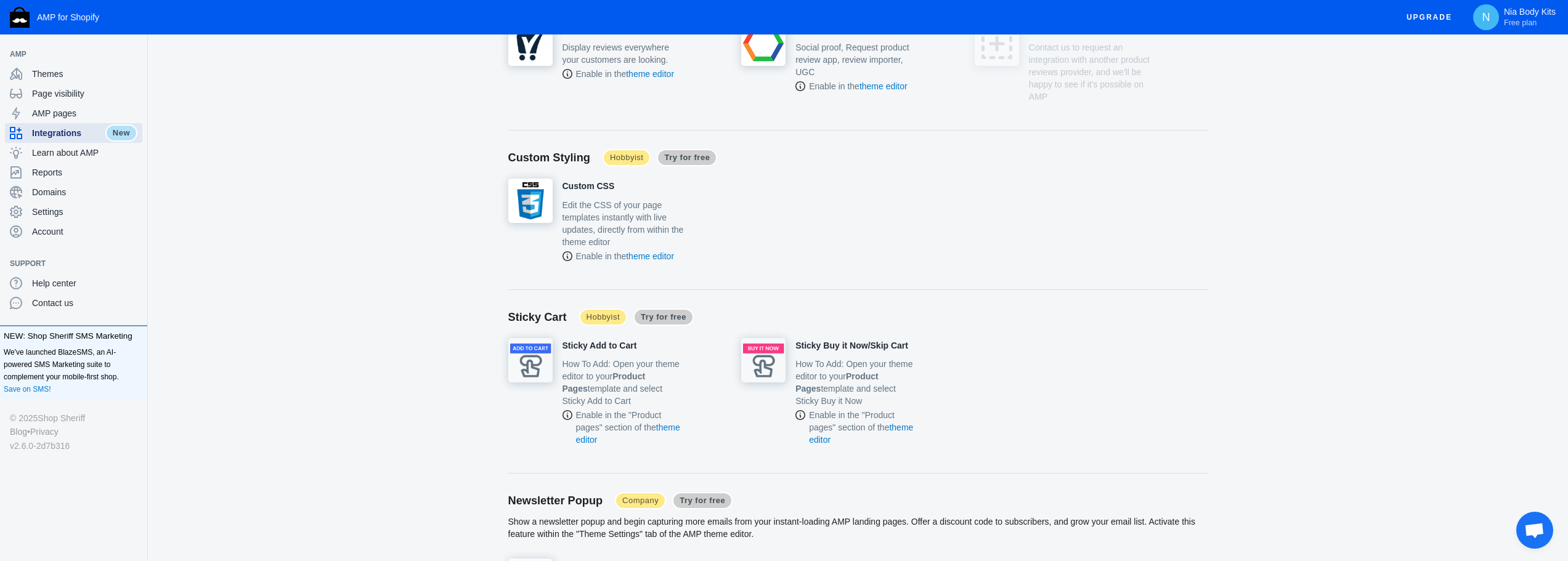
scroll to position [1170, 0]
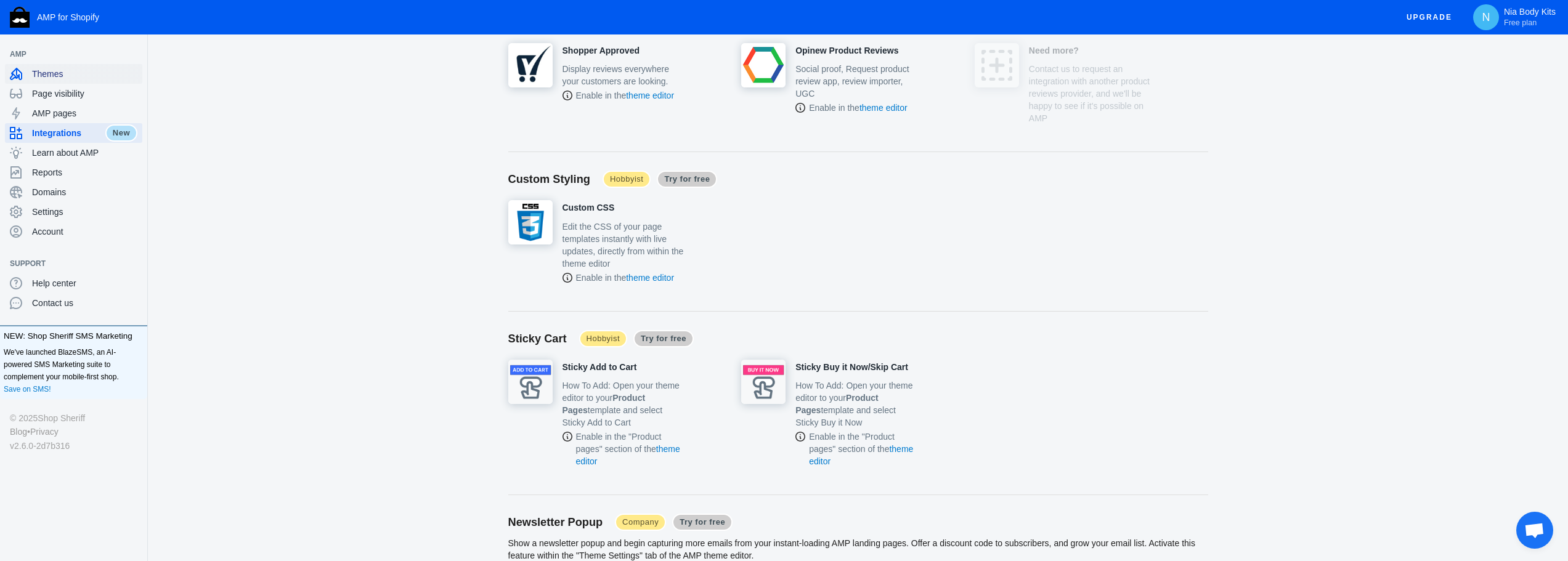
click at [61, 81] on div "Themes" at bounding box center [73, 74] width 127 height 20
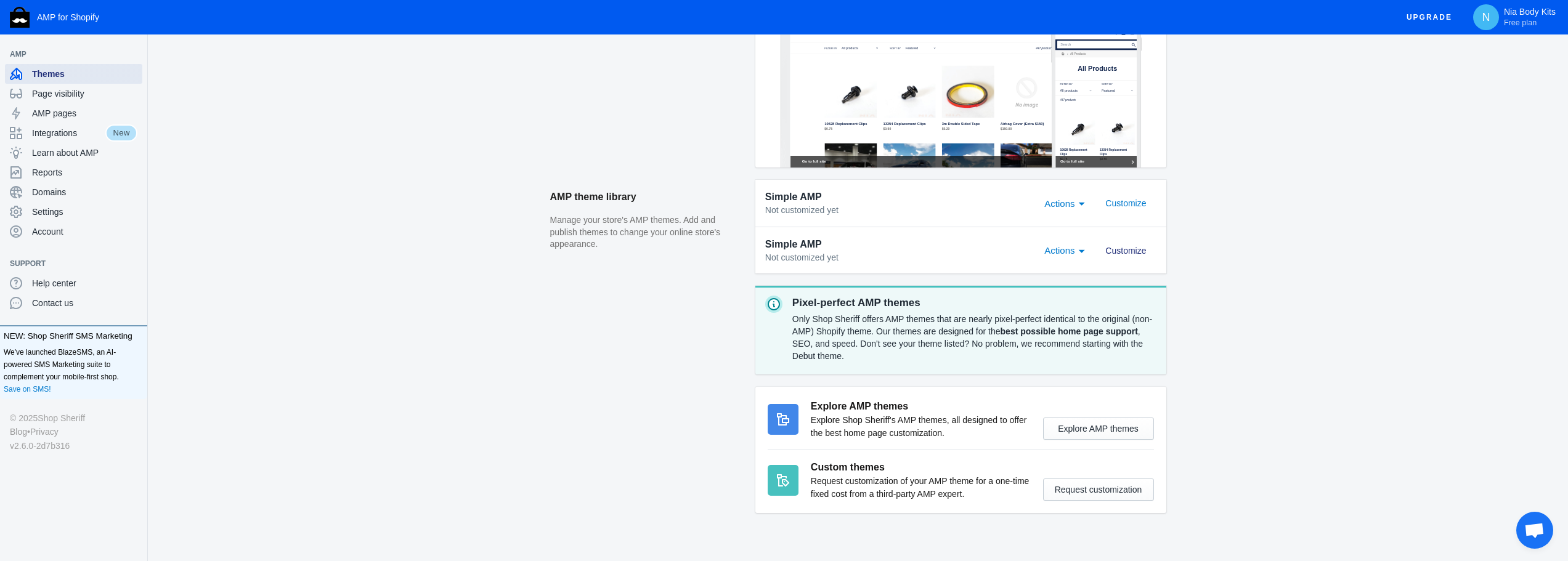
scroll to position [405, 0]
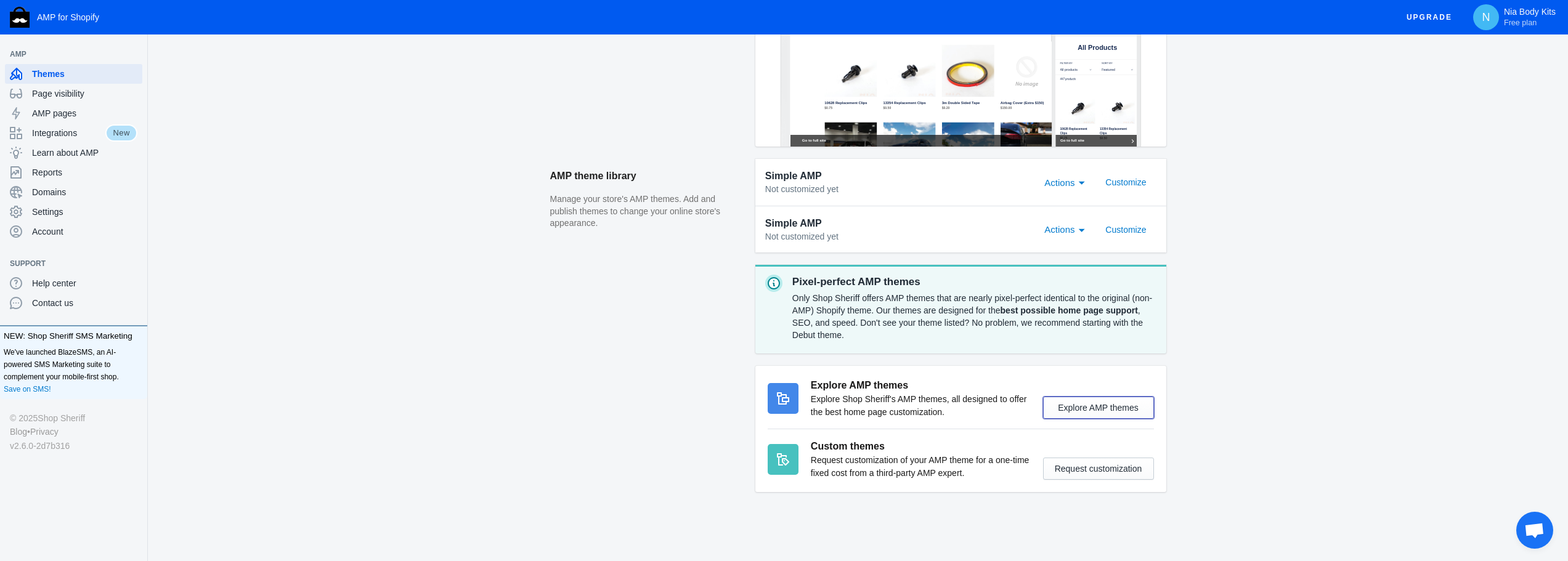
drag, startPoint x: 1117, startPoint y: 408, endPoint x: 1242, endPoint y: 333, distance: 145.8
click at [1242, 333] on div "AMP Themes With AMP for Shopify, we offer upgraded versions of three different …" at bounding box center [857, 105] width 1420 height 911
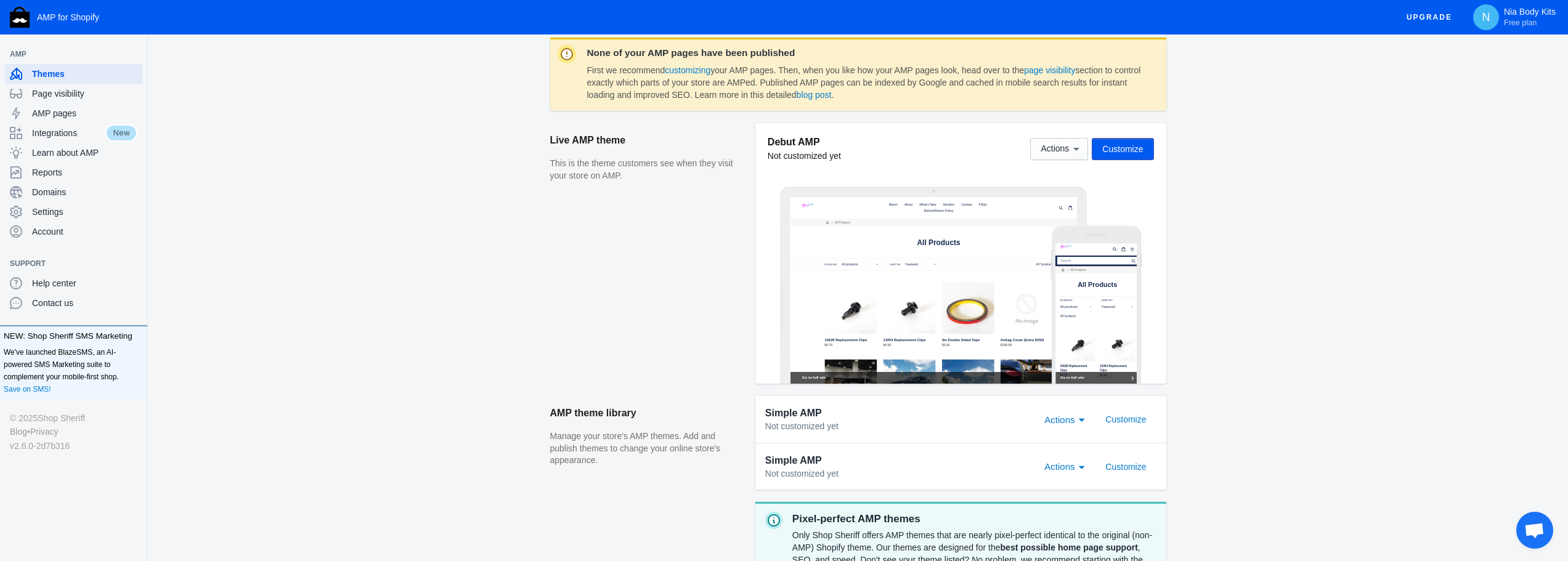
scroll to position [158, 0]
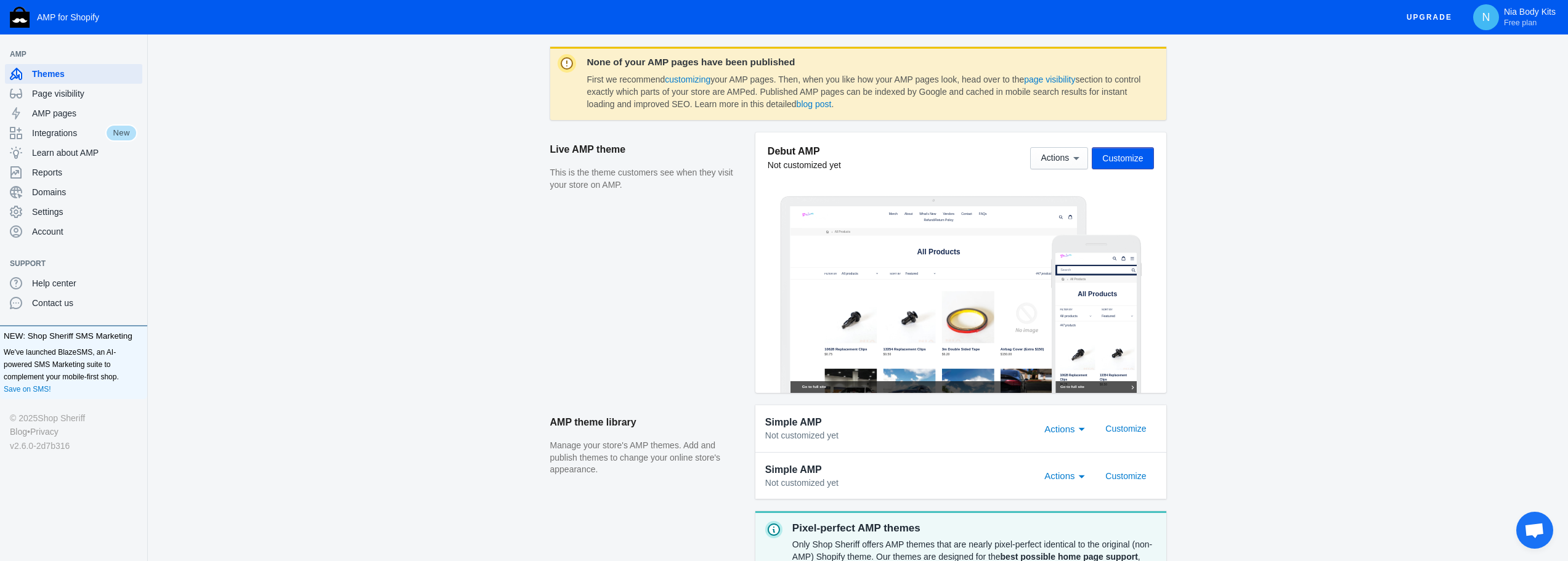
click at [1074, 478] on span "Actions" at bounding box center [1059, 476] width 30 height 11
click at [1070, 475] on span "Remove" at bounding box center [1082, 478] width 76 height 28
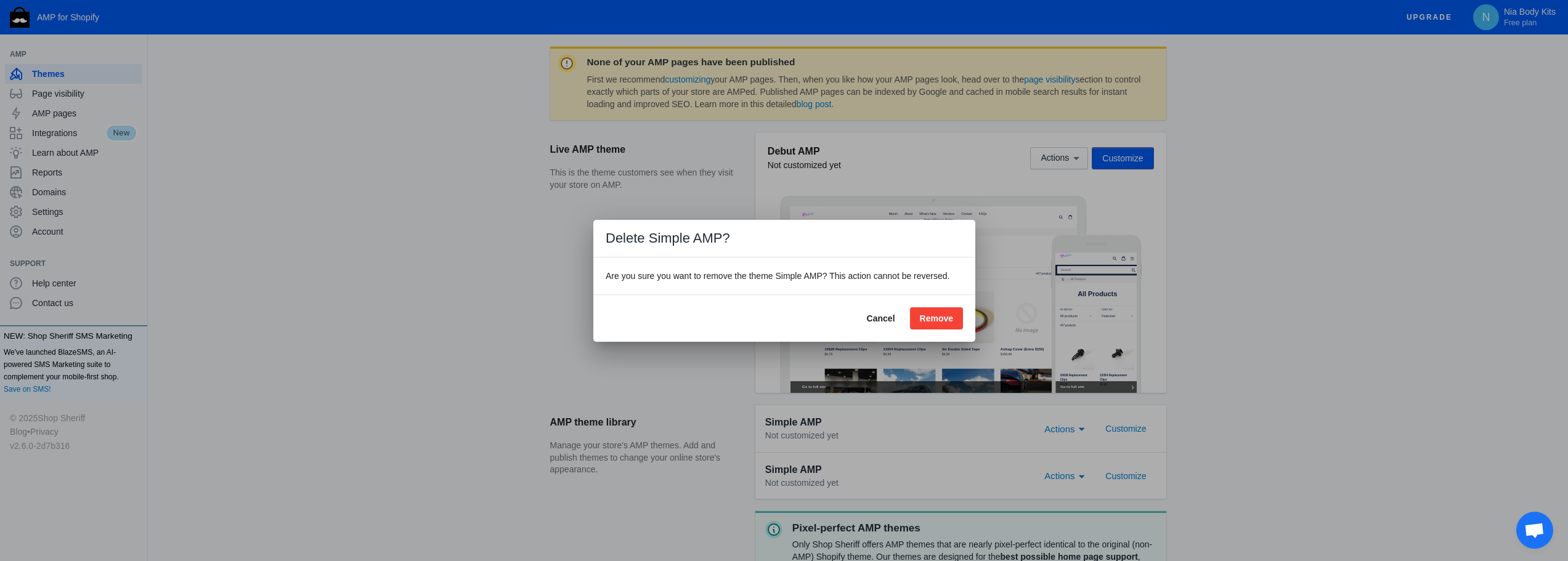
scroll to position [9, 0]
click at [945, 330] on div "Cancel Remove" at bounding box center [784, 317] width 382 height 47
click at [936, 320] on span "Remove" at bounding box center [936, 318] width 33 height 10
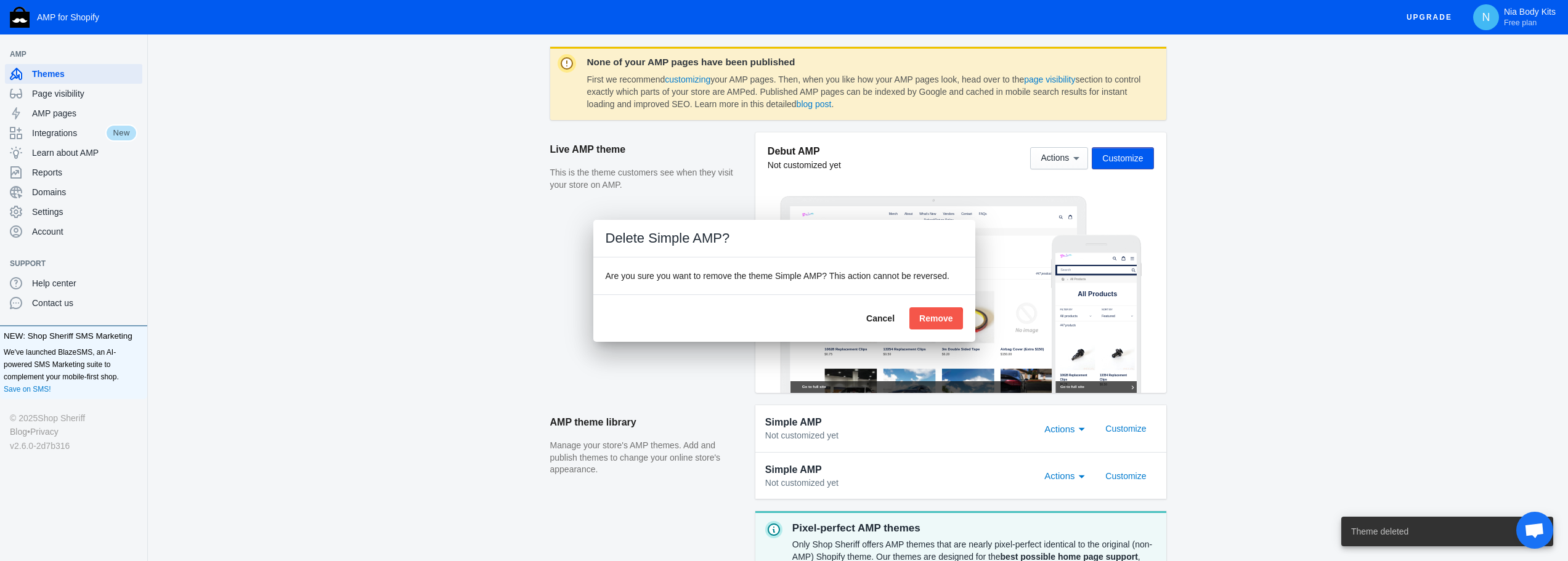
scroll to position [158, 0]
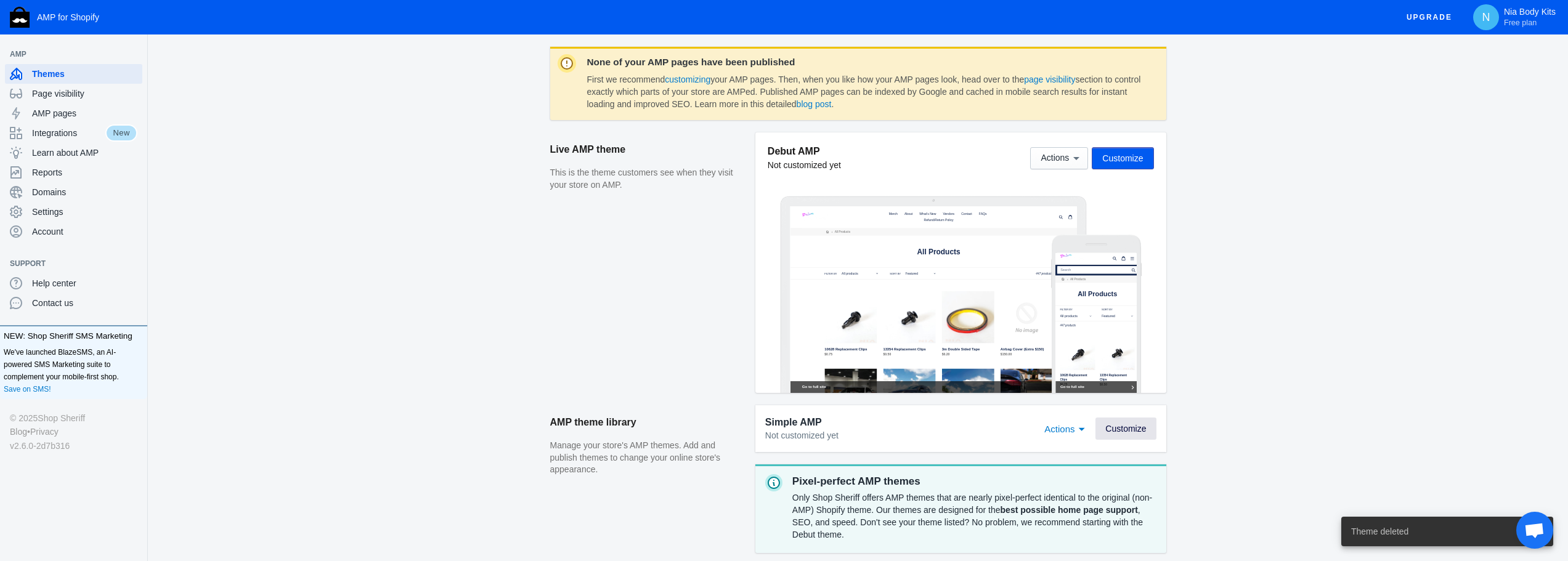
click at [1114, 429] on span "Customize" at bounding box center [1126, 429] width 41 height 10
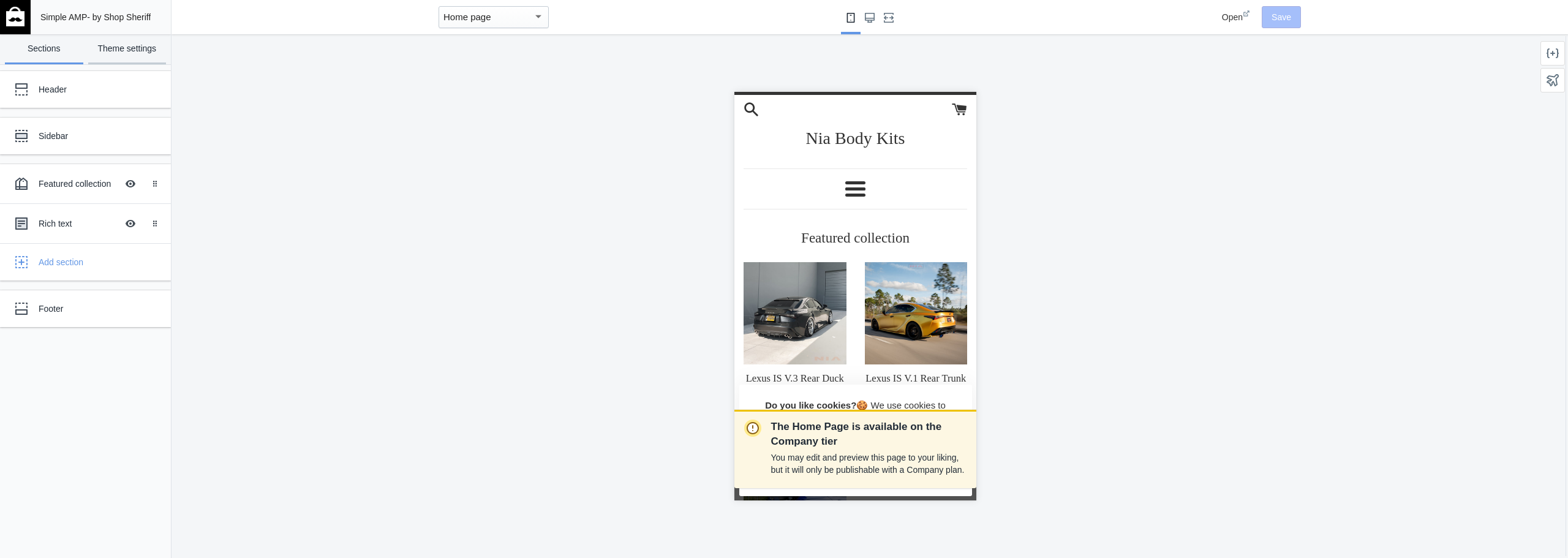
click at [107, 65] on link "Theme settings" at bounding box center [127, 50] width 79 height 30
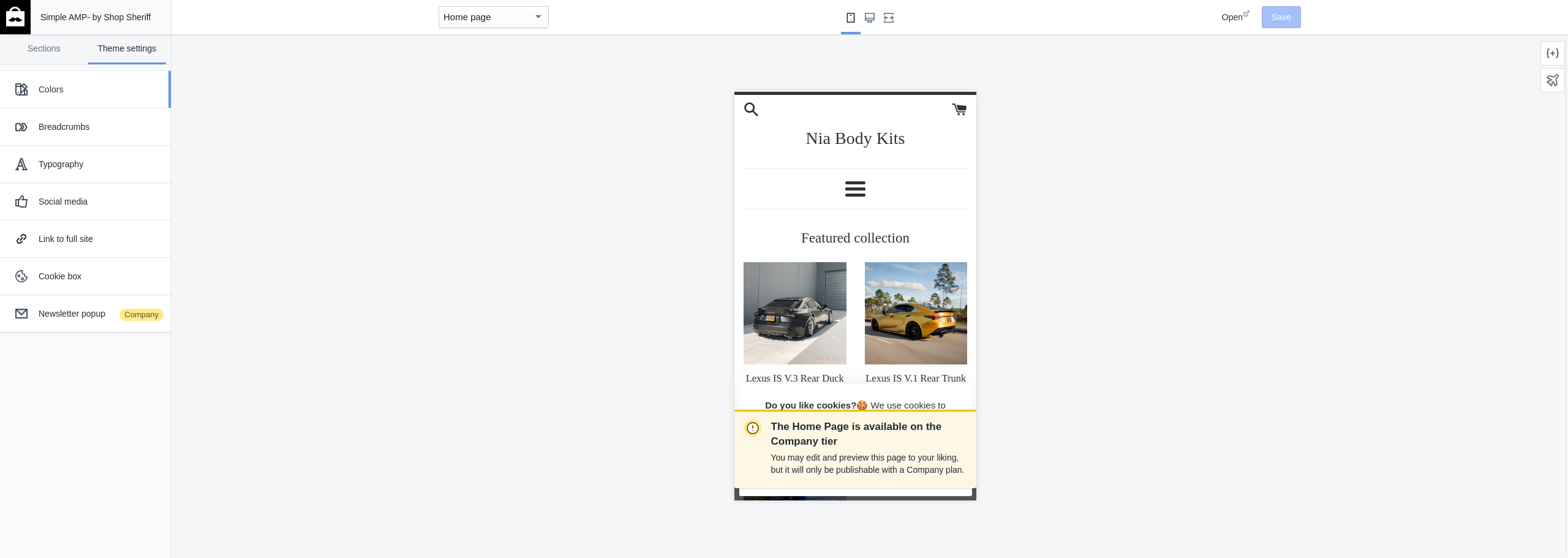
click at [82, 96] on div "Colors" at bounding box center [100, 89] width 123 height 12
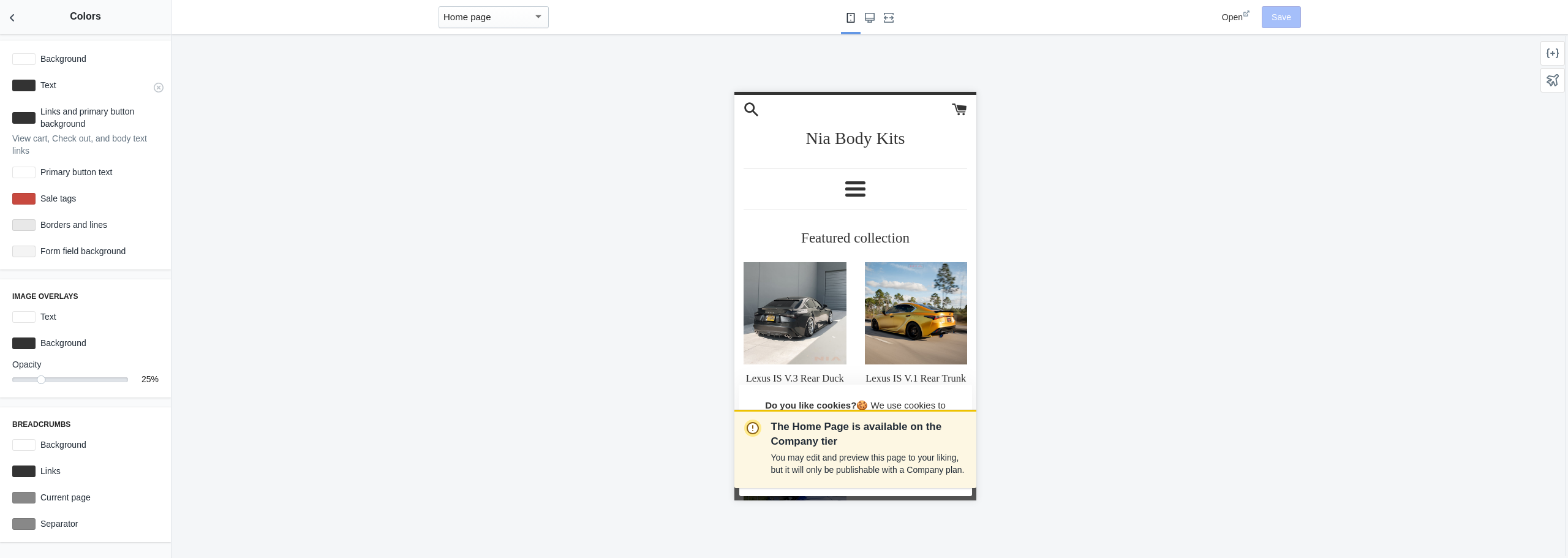
click at [34, 91] on div at bounding box center [24, 85] width 23 height 11
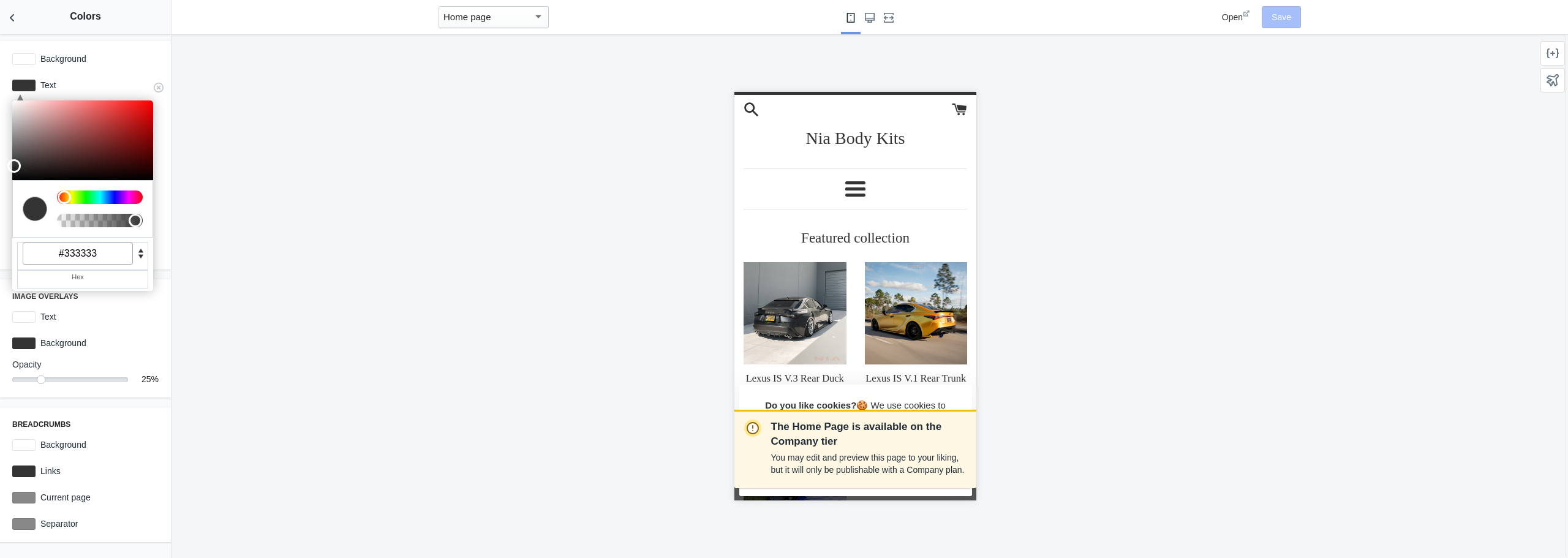
click at [115, 264] on input "#333333" at bounding box center [78, 253] width 110 height 22
click at [87, 65] on label "Background" at bounding box center [96, 59] width 123 height 12
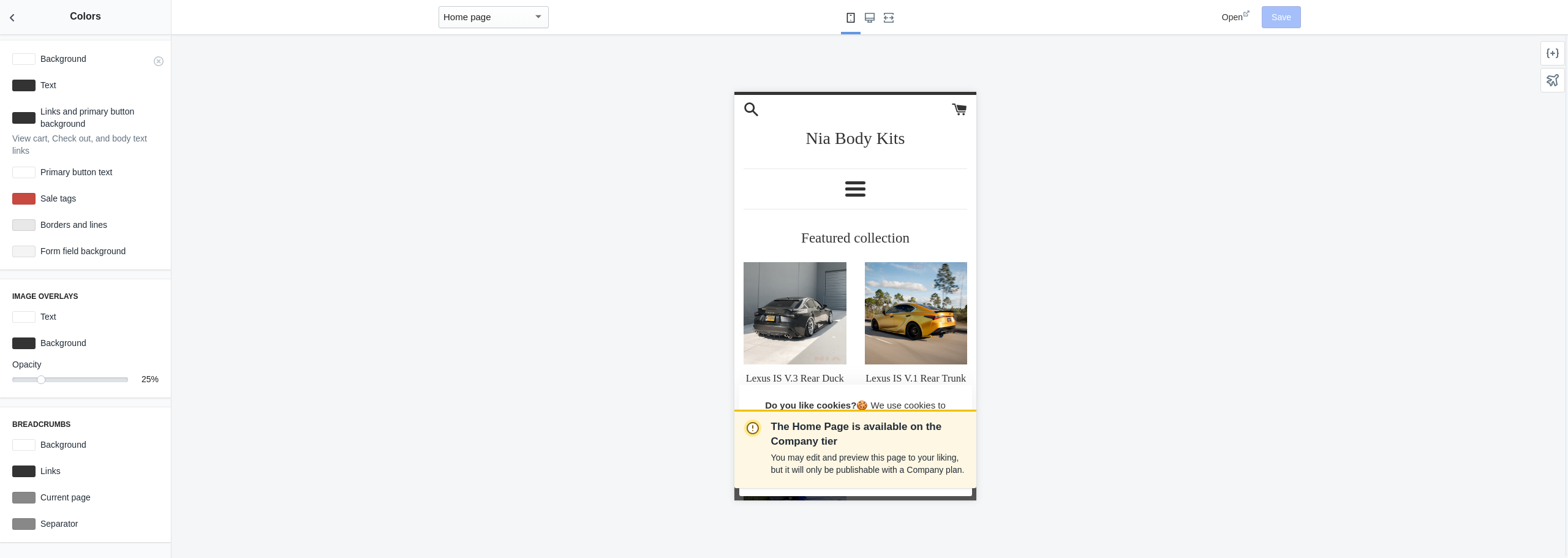
click at [87, 65] on label "Background" at bounding box center [96, 59] width 123 height 12
click at [21, 70] on div "Background #ffffff" at bounding box center [85, 58] width 156 height 22
click at [21, 65] on div at bounding box center [24, 58] width 23 height 11
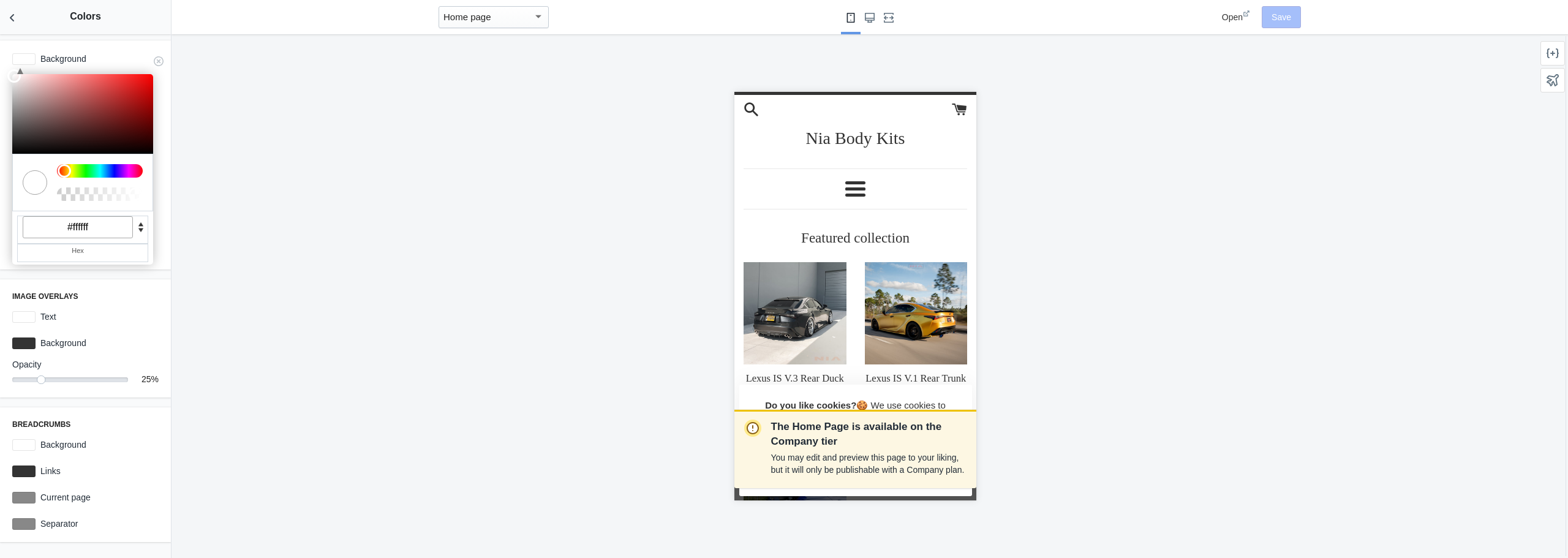
drag, startPoint x: 108, startPoint y: 243, endPoint x: 71, endPoint y: 246, distance: 37.1
click at [71, 239] on input "#ffffff" at bounding box center [78, 227] width 110 height 22
paste input "0d0d0d"
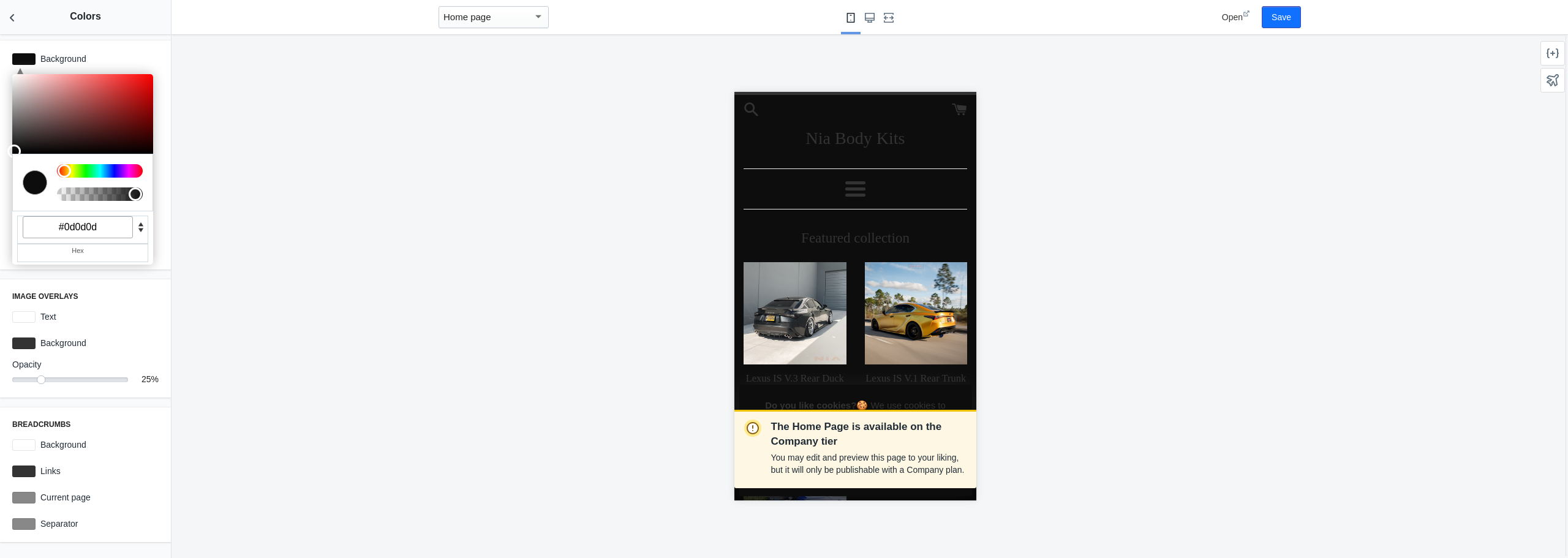
type input "#0d0d0d"
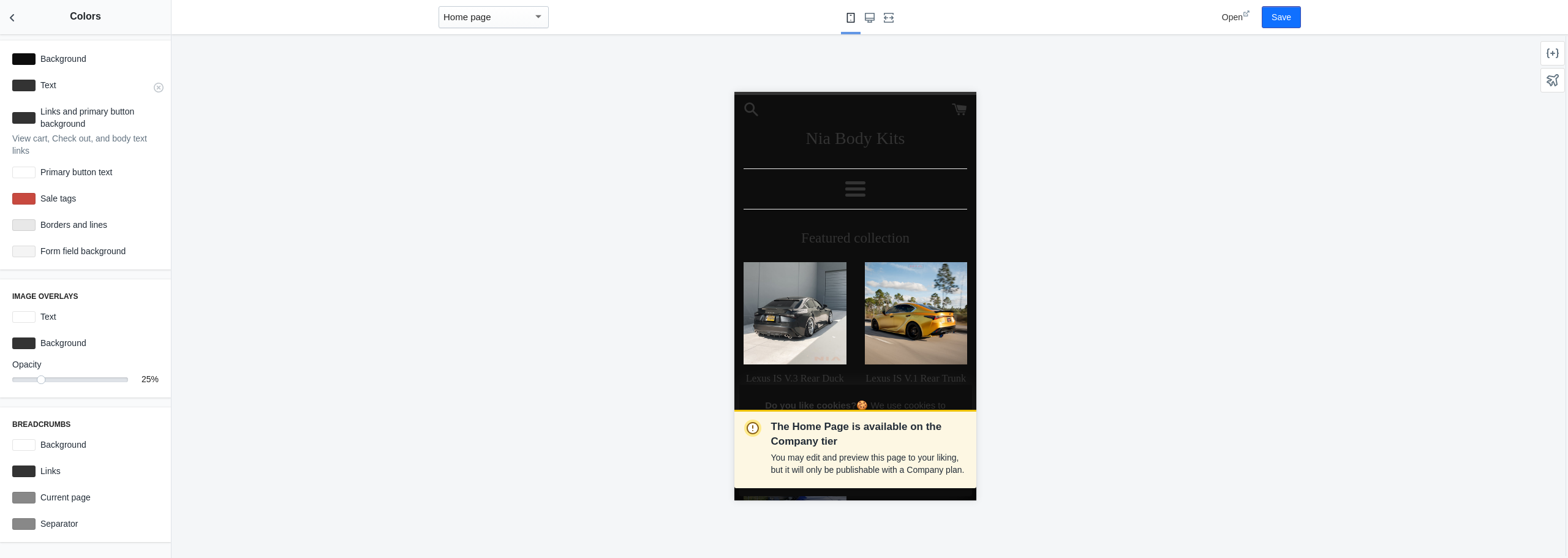
click at [23, 91] on div at bounding box center [24, 85] width 23 height 11
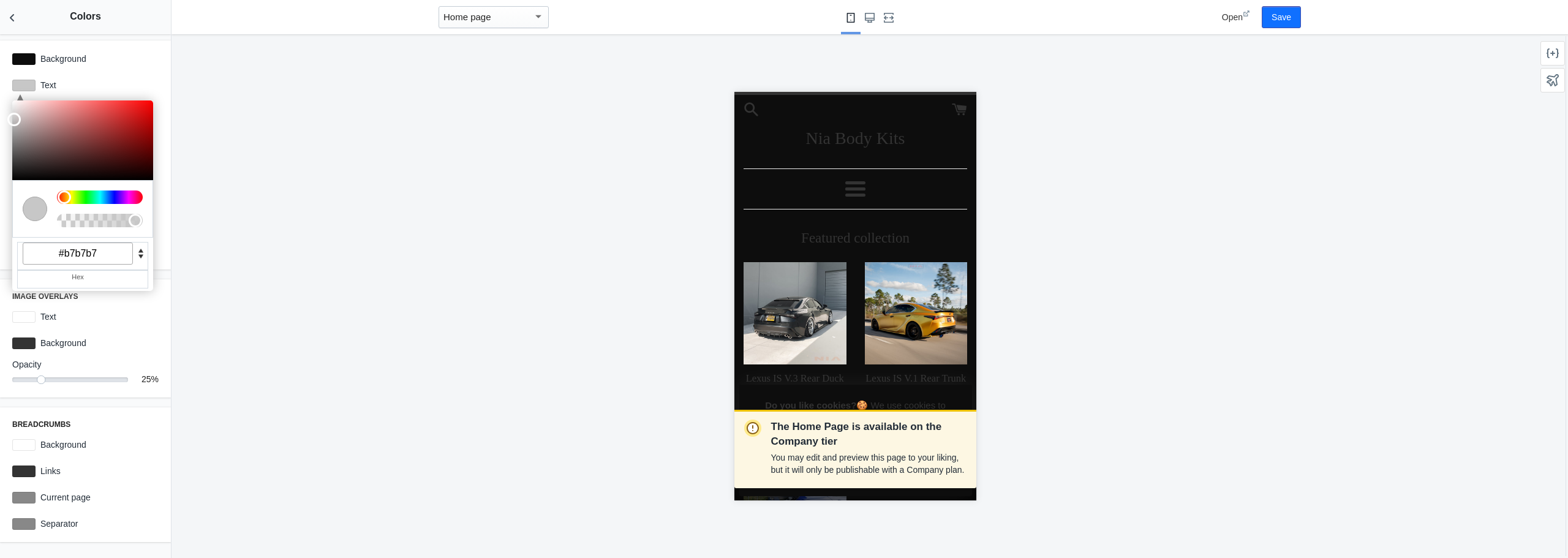
type input "#ffffff"
drag, startPoint x: 13, startPoint y: 191, endPoint x: 0, endPoint y: 78, distance: 113.7
click at [0, 78] on div "C M Y K A 0 0 5 1 H S L A 13 13 13 1 R G B A #0d0d0d Hex Background #0d0d0d C M…" at bounding box center [85, 155] width 171 height 229
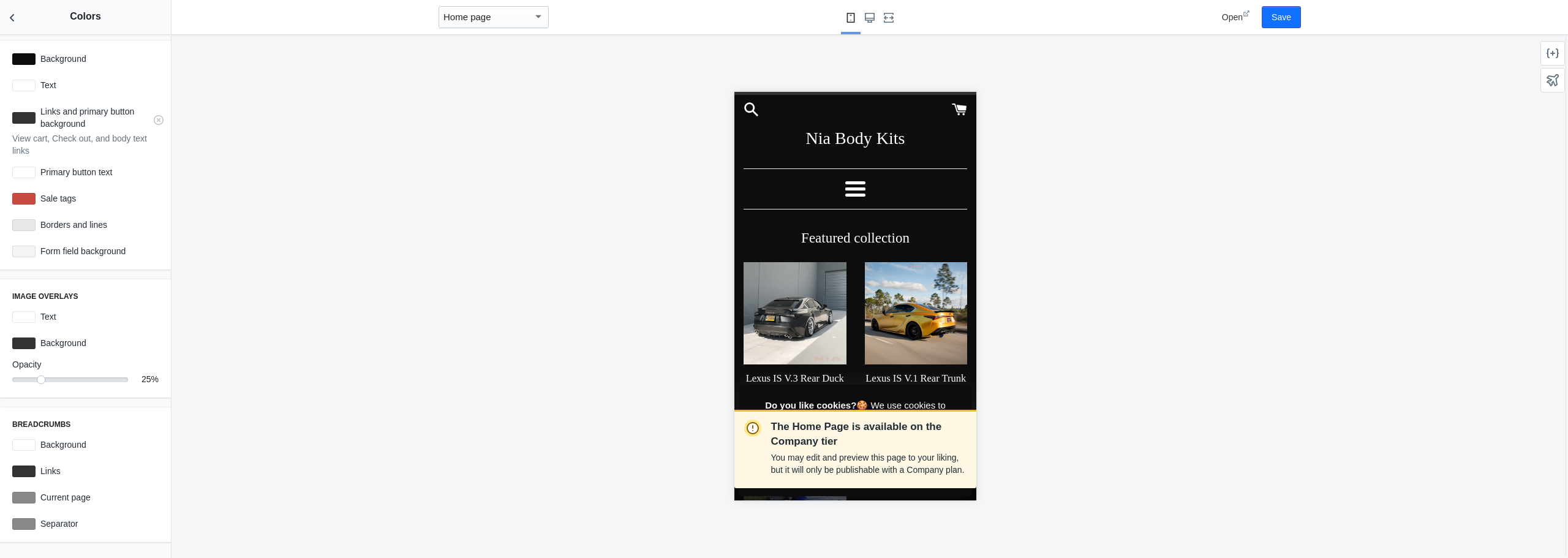
click at [27, 124] on div at bounding box center [24, 118] width 23 height 11
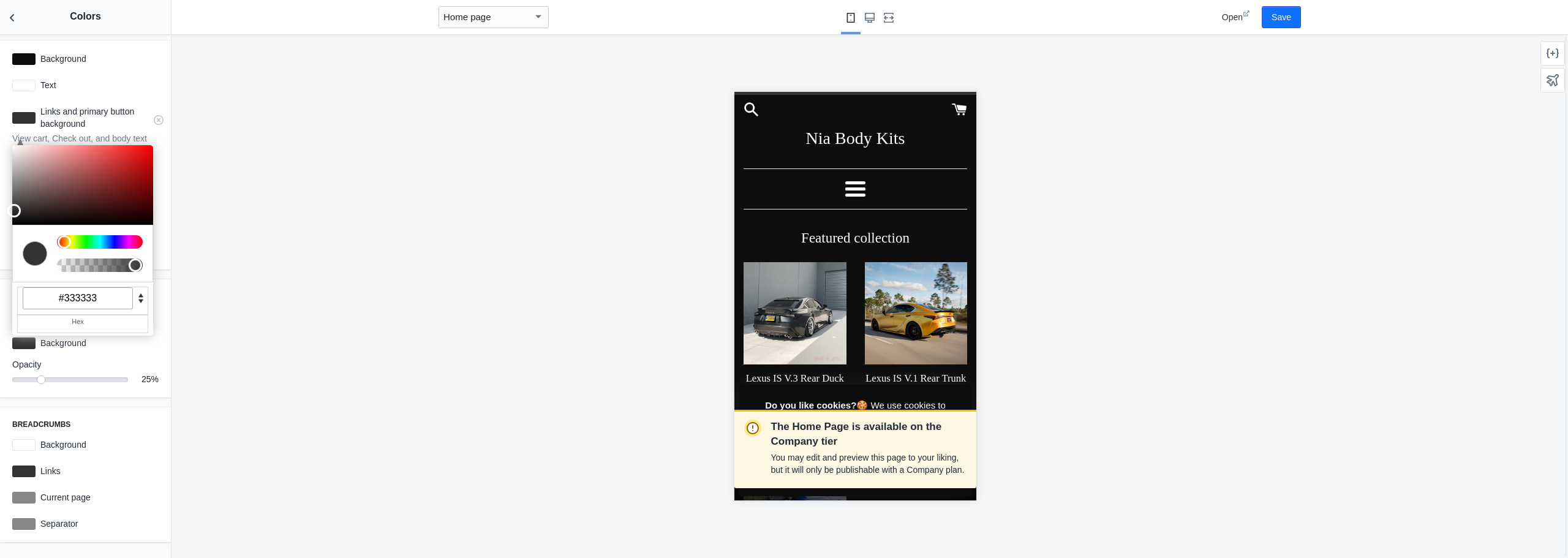
click at [101, 310] on input "#333333" at bounding box center [78, 298] width 110 height 22
paste input "cc1f26"
type input "#cc1f26"
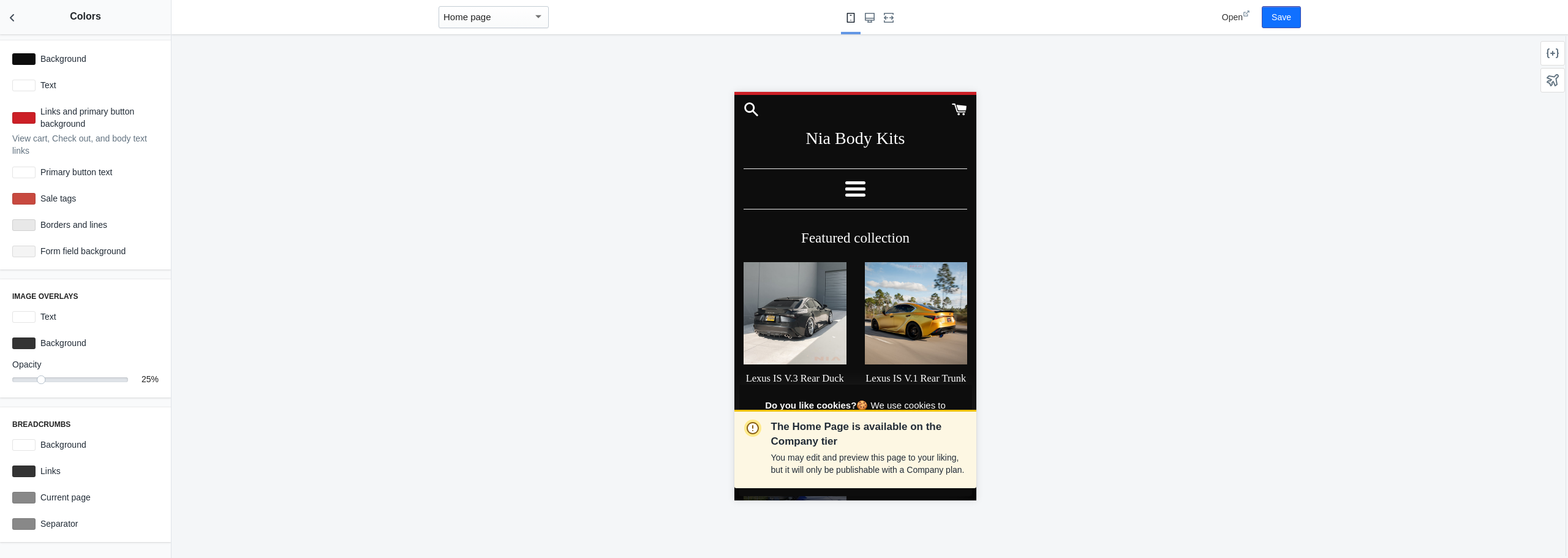
scroll to position [12, 0]
click at [502, 25] on div "Home page" at bounding box center [488, 17] width 89 height 15
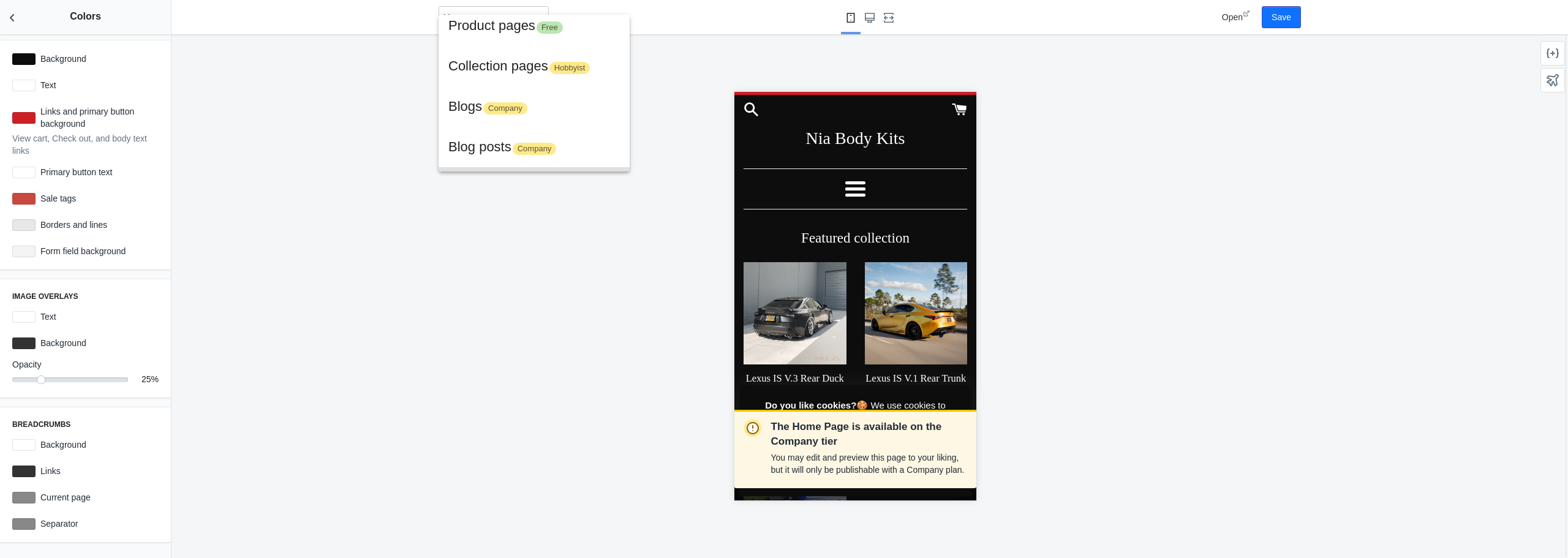
scroll to position [0, 0]
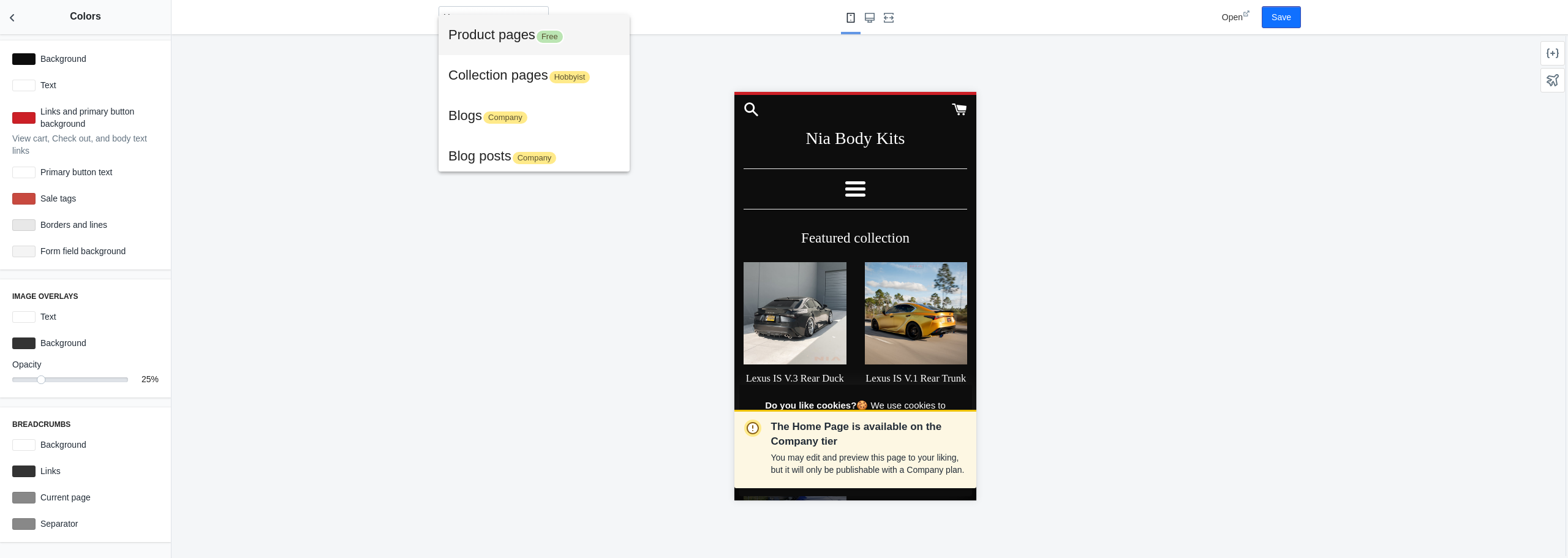
click at [523, 21] on span "Product pages Free" at bounding box center [534, 35] width 171 height 41
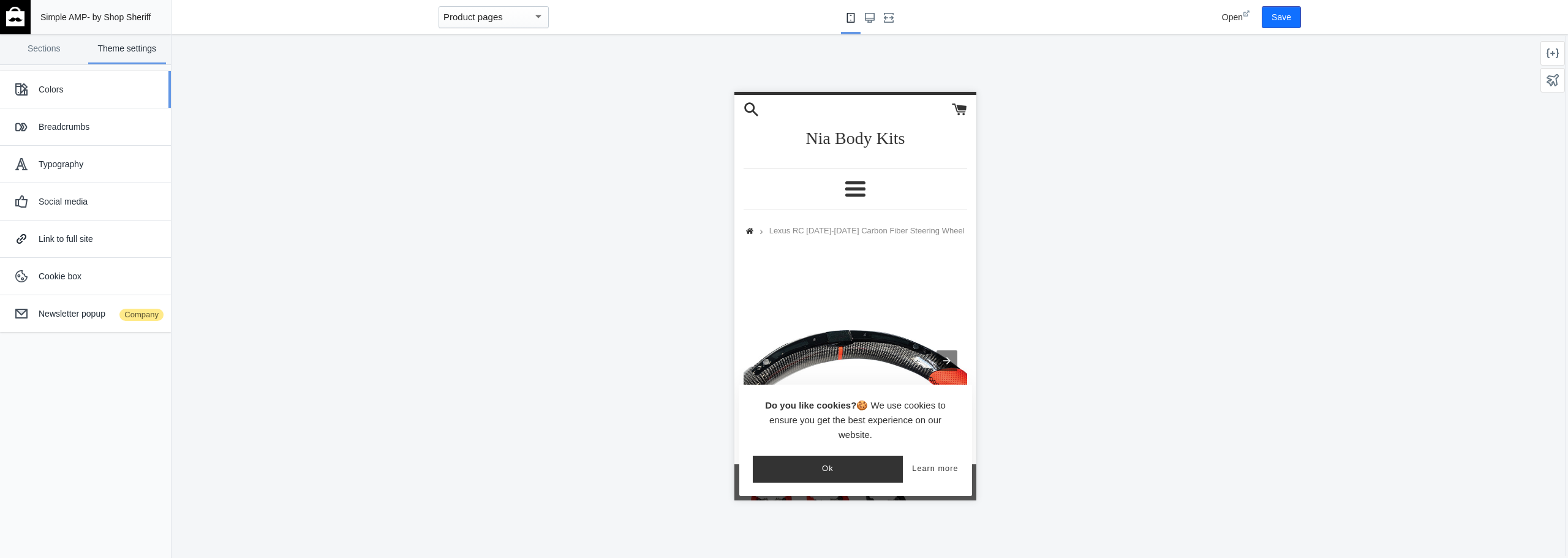
click at [90, 96] on div "Colors" at bounding box center [100, 89] width 123 height 12
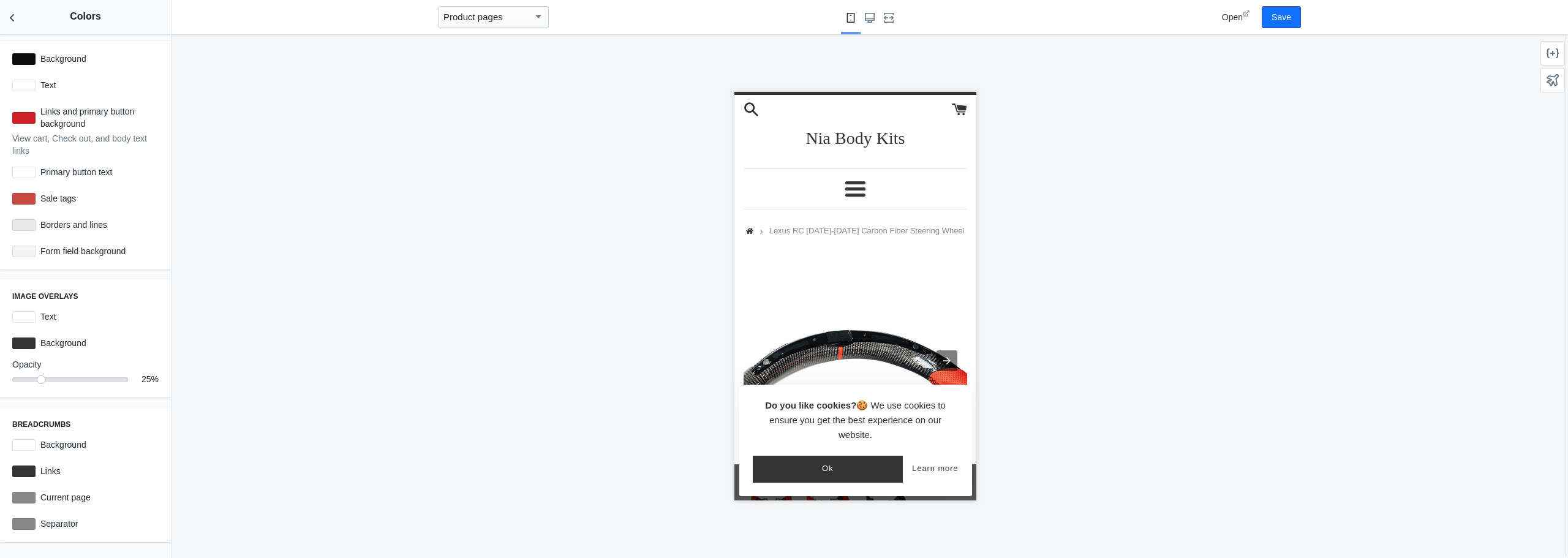
click at [948, 355] on img at bounding box center [854, 361] width 224 height 224
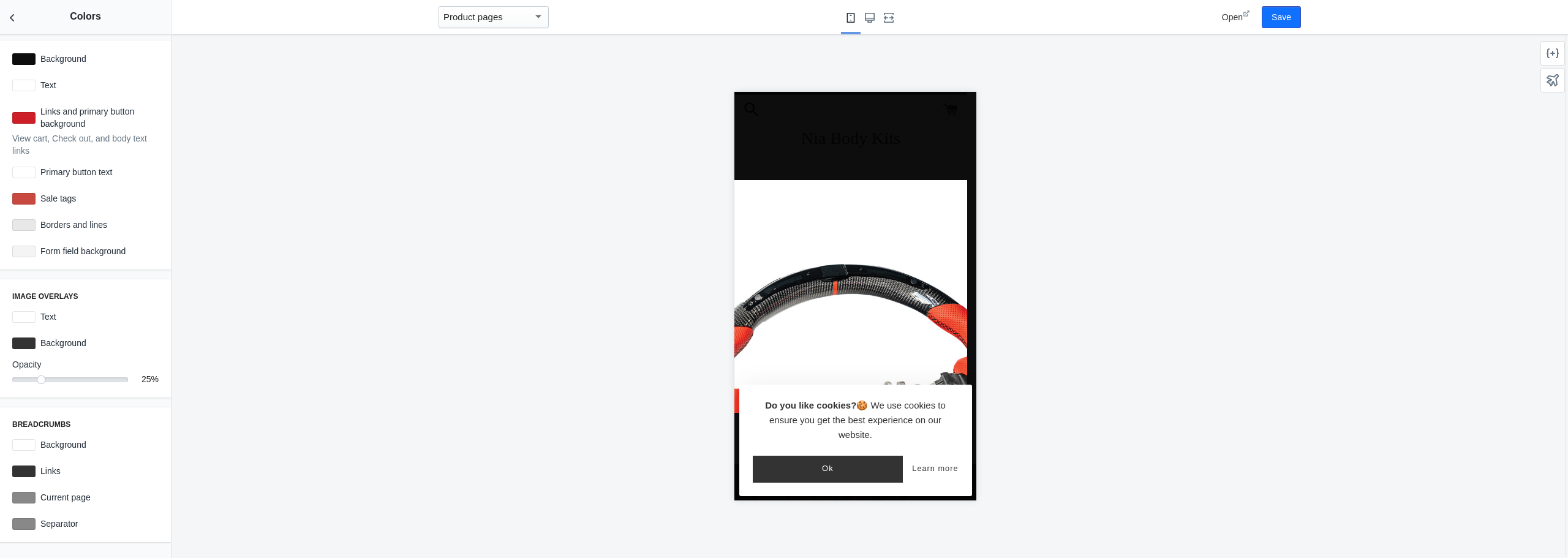
click at [839, 470] on button "Ok" at bounding box center [827, 469] width 150 height 27
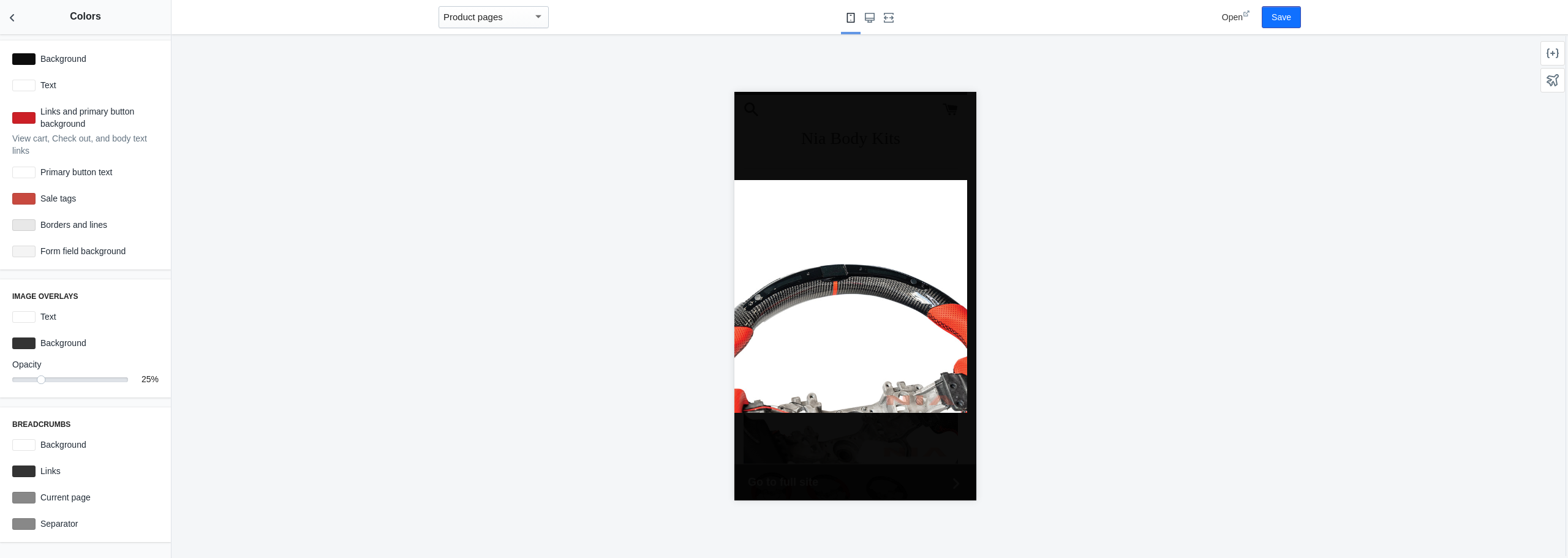
click at [892, 309] on img at bounding box center [849, 296] width 232 height 233
click at [896, 365] on img at bounding box center [849, 296] width 232 height 233
click at [899, 452] on div at bounding box center [855, 296] width 242 height 409
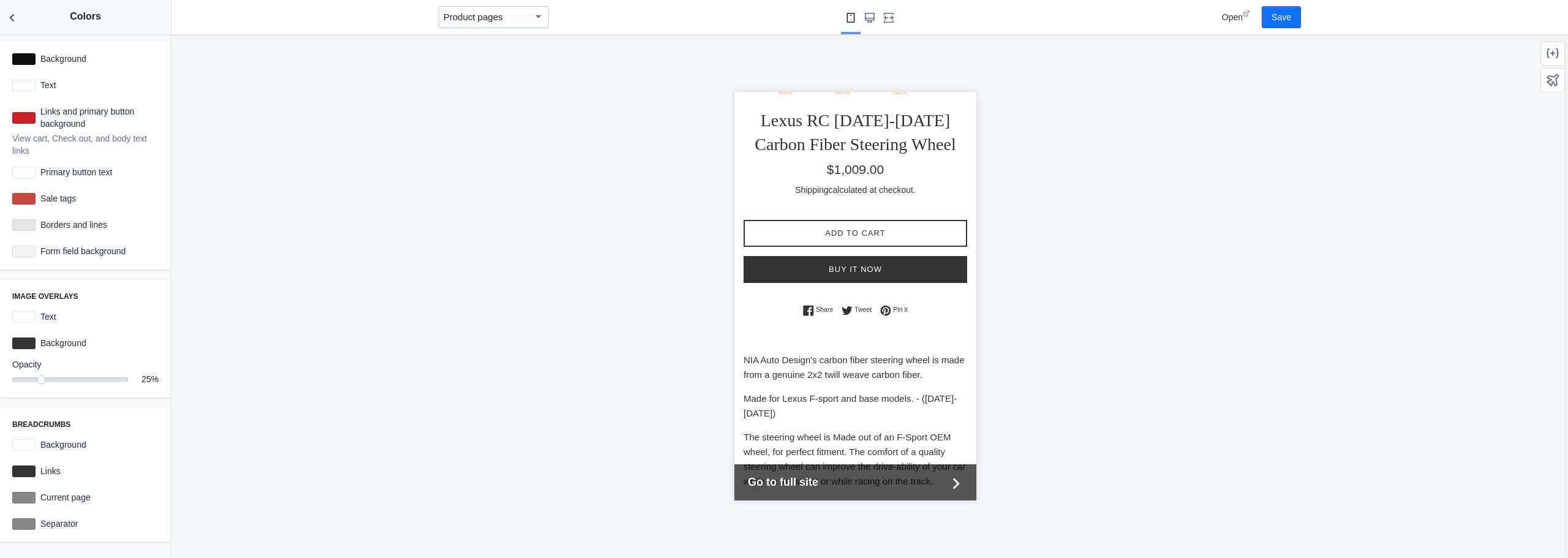
scroll to position [552, 0]
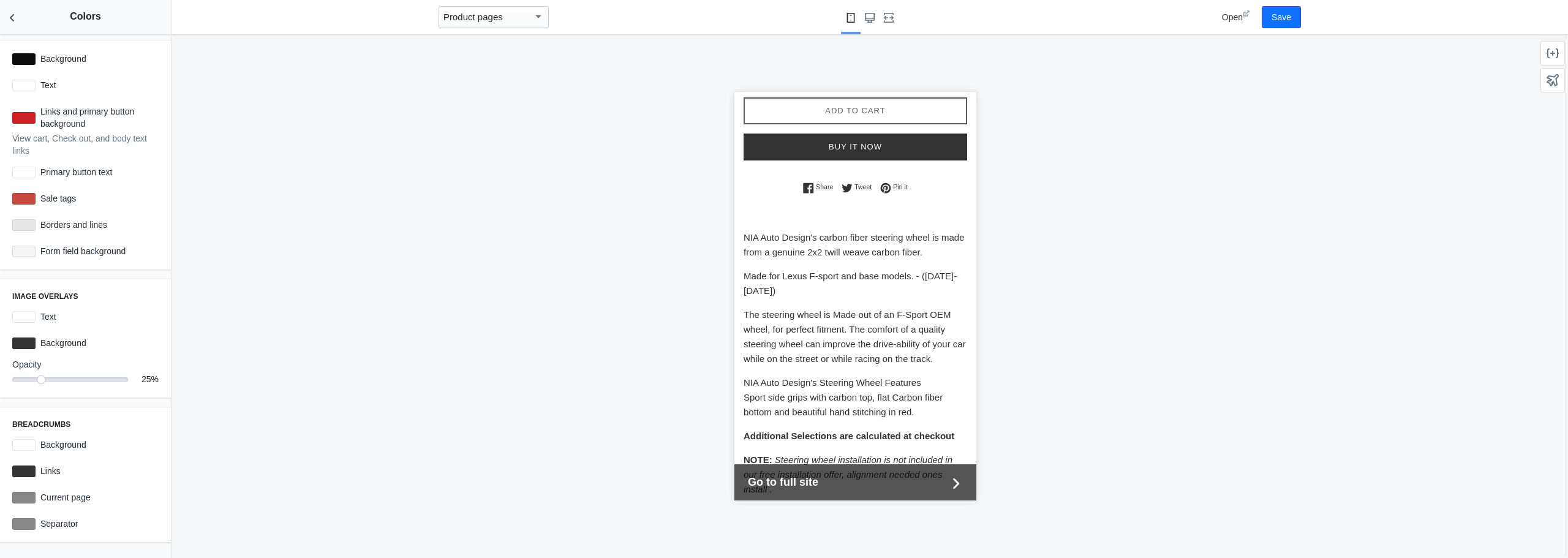
click at [826, 120] on button "Add to Cart" at bounding box center [854, 111] width 224 height 27
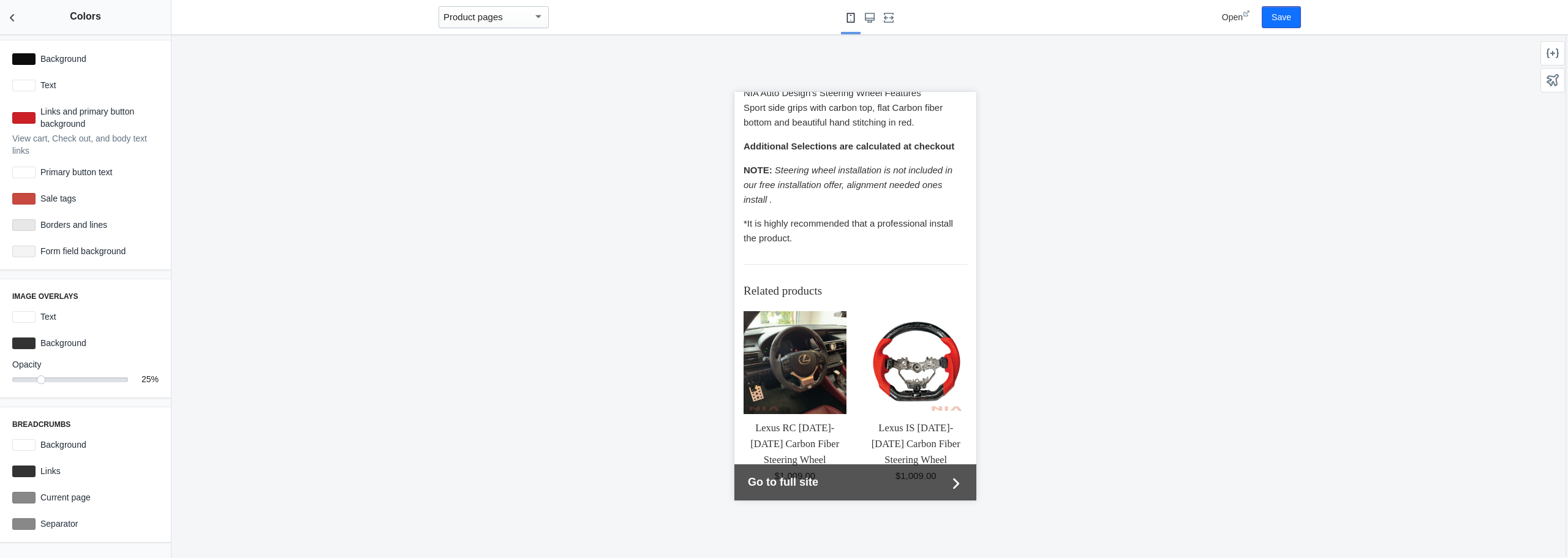
scroll to position [919, 0]
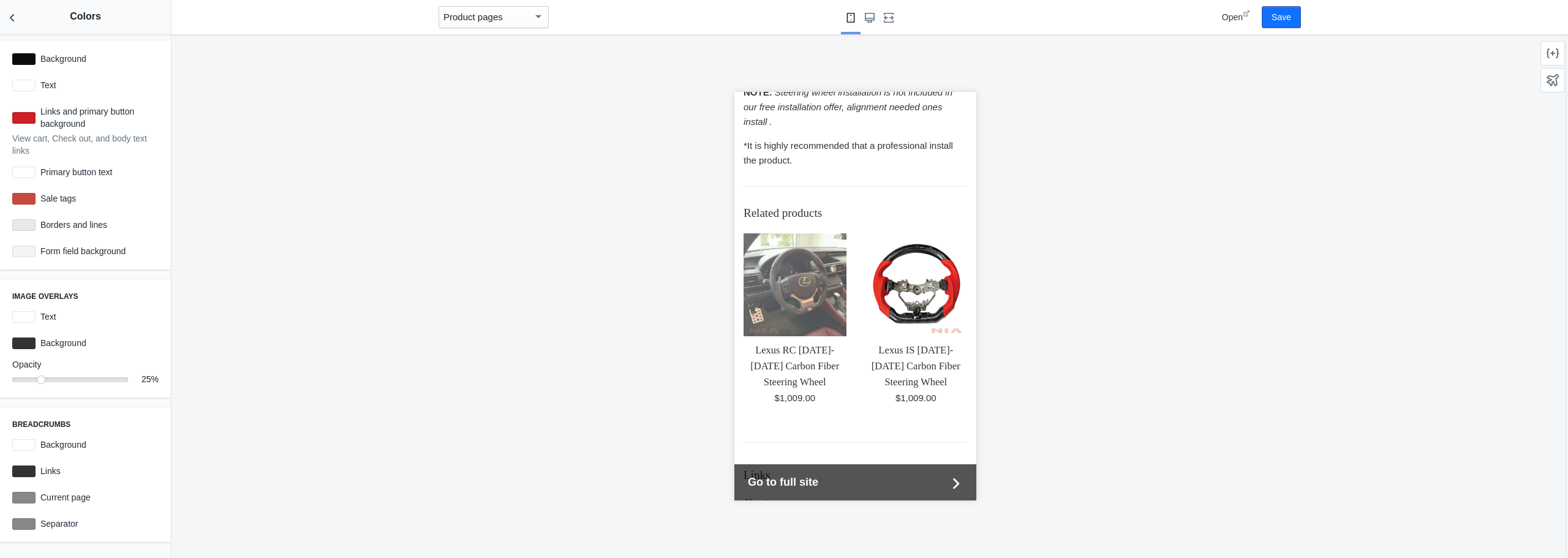
click at [792, 301] on img at bounding box center [794, 285] width 103 height 103
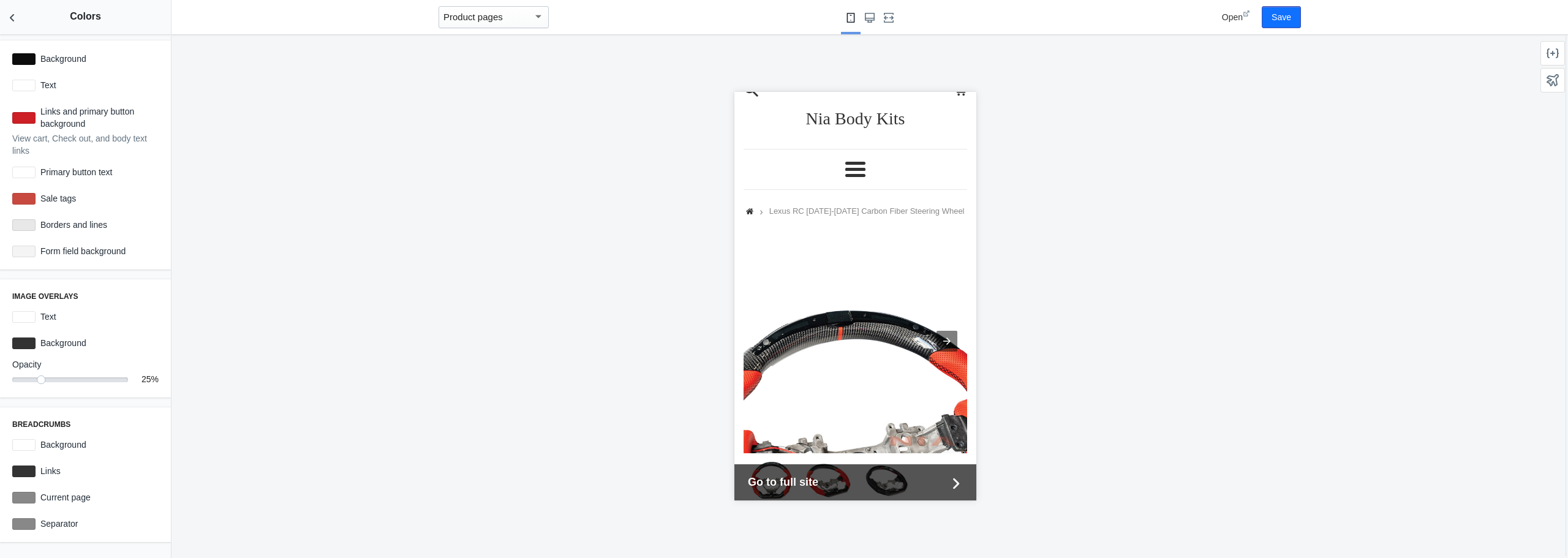
scroll to position [0, 0]
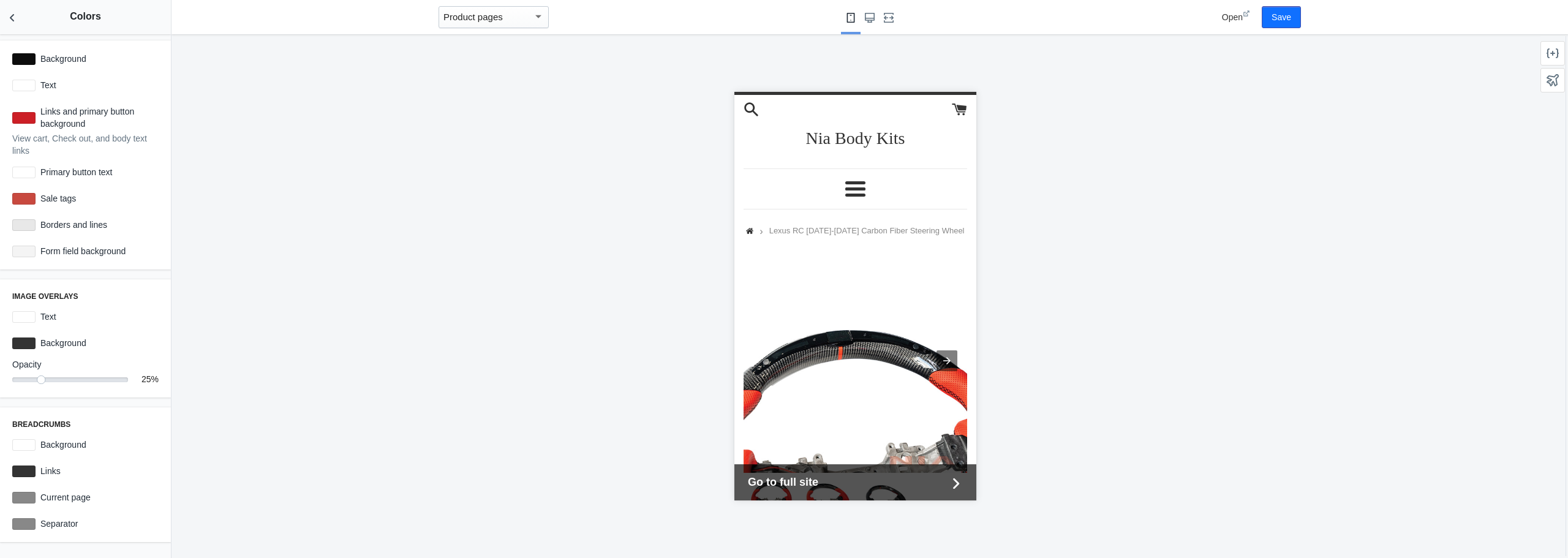
click at [1222, 22] on span "Open" at bounding box center [1232, 17] width 21 height 10
